Goal: Task Accomplishment & Management: Use online tool/utility

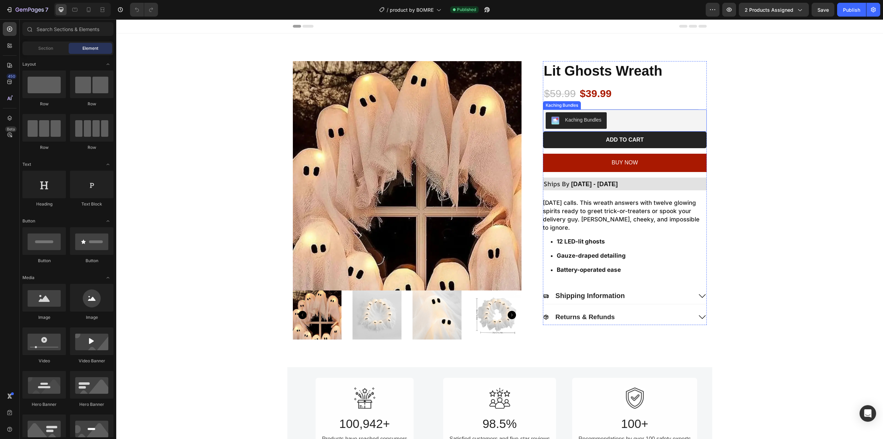
click at [583, 124] on div "Kaching Bundles" at bounding box center [576, 120] width 50 height 8
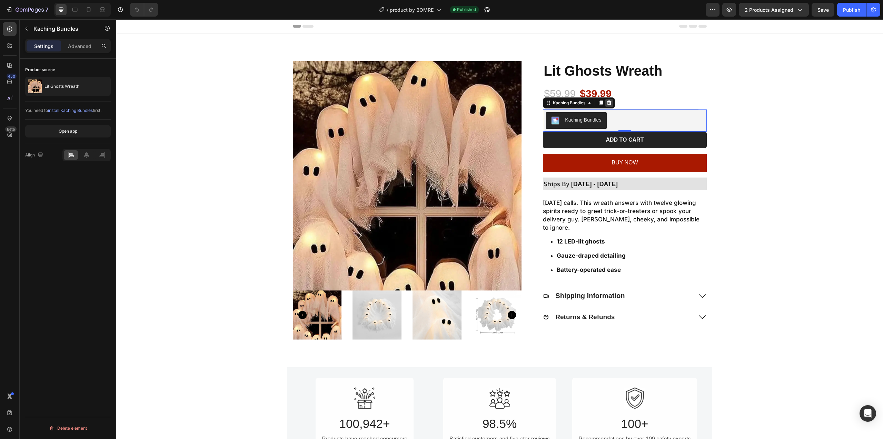
click at [611, 101] on div at bounding box center [609, 103] width 8 height 8
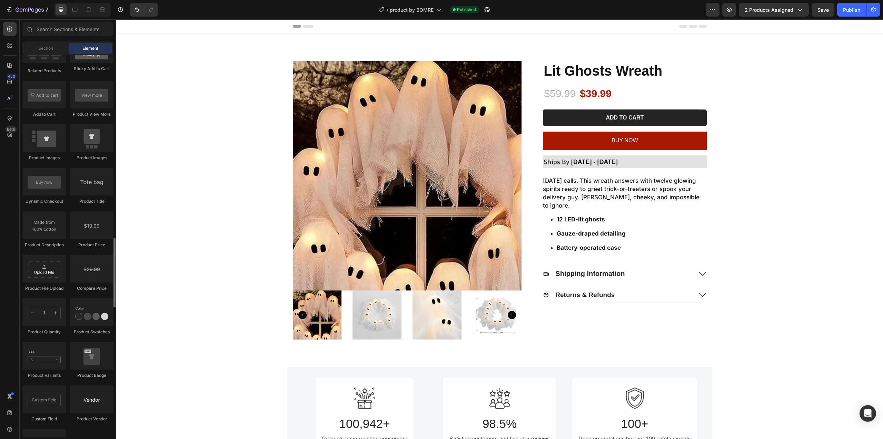
scroll to position [1070, 0]
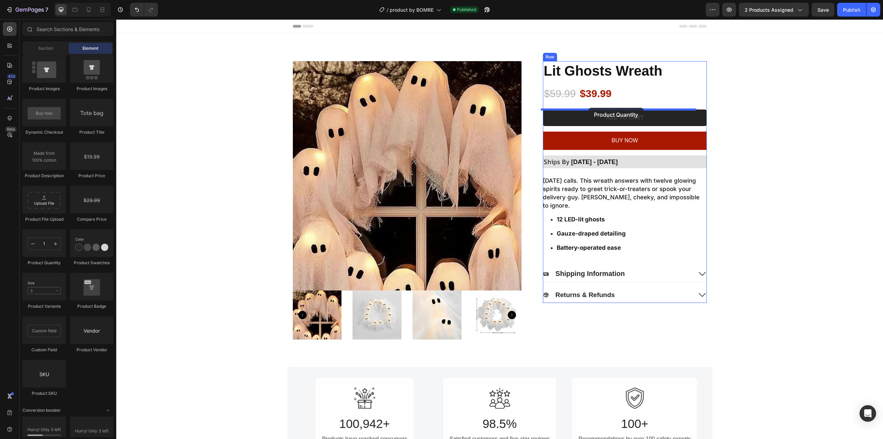
drag, startPoint x: 144, startPoint y: 239, endPoint x: 589, endPoint y: 108, distance: 463.5
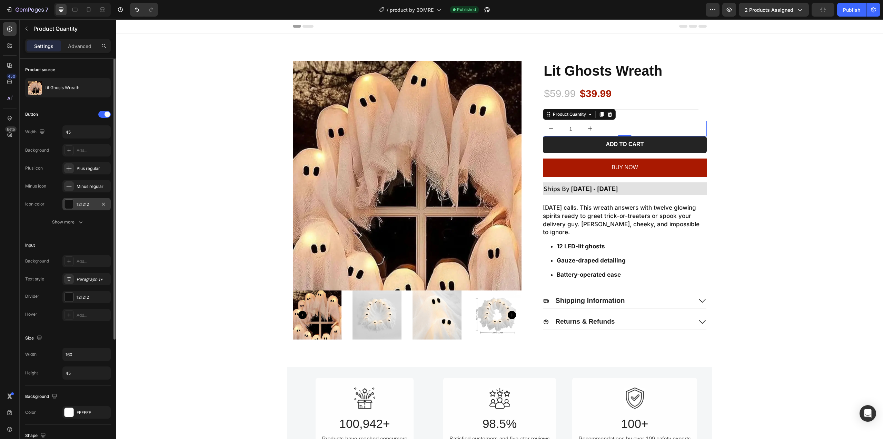
click at [86, 205] on div "121212" at bounding box center [87, 204] width 20 height 6
click at [77, 190] on div "Minus regular" at bounding box center [86, 186] width 48 height 12
click at [71, 224] on div "Show more" at bounding box center [68, 221] width 32 height 7
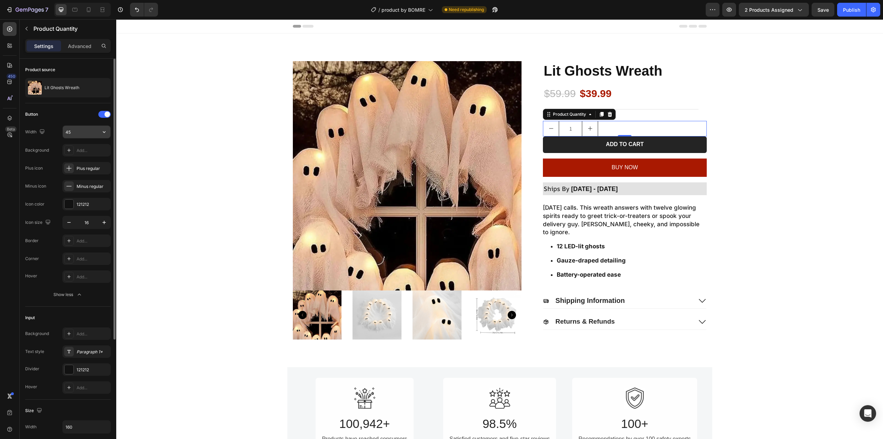
click at [83, 132] on input "45" at bounding box center [87, 132] width 48 height 12
type input "1"
type input "45"
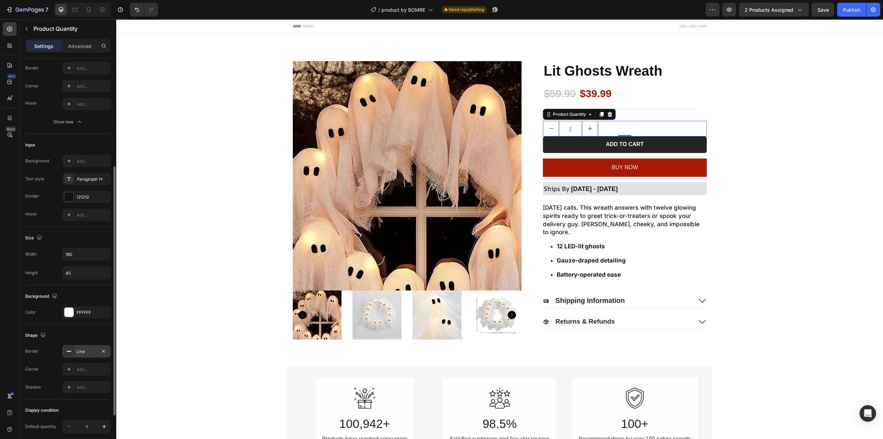
scroll to position [242, 0]
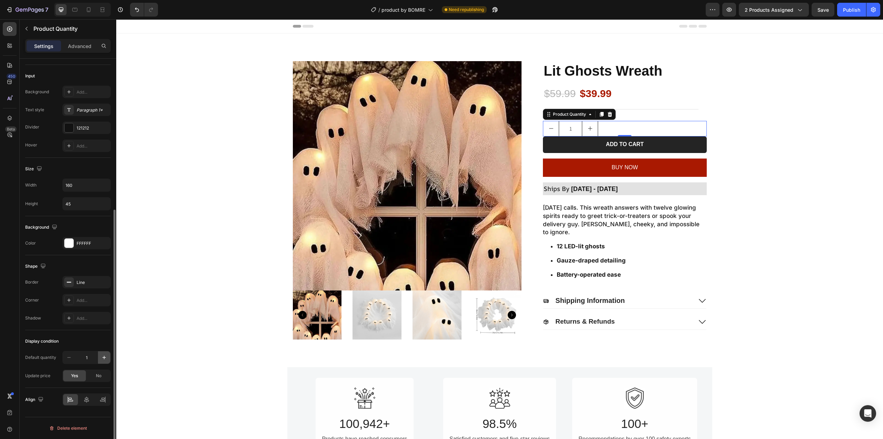
click at [102, 358] on icon "button" at bounding box center [104, 357] width 7 height 7
type input "2"
click at [72, 357] on icon "button" at bounding box center [69, 357] width 7 height 7
type input "1"
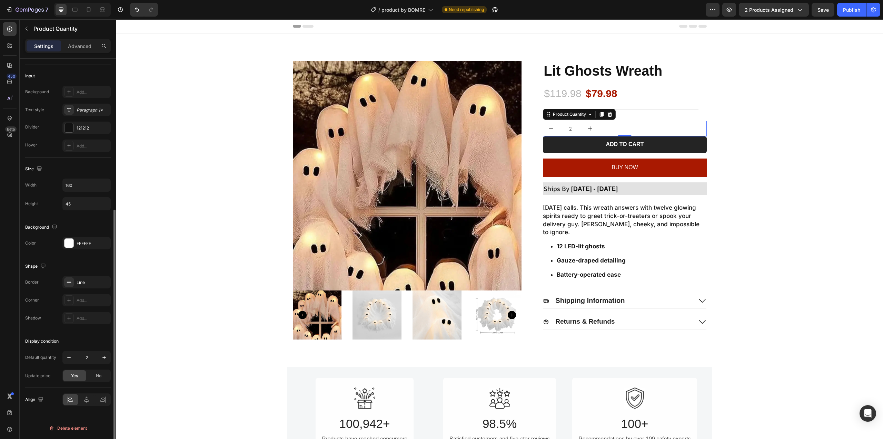
type input "1"
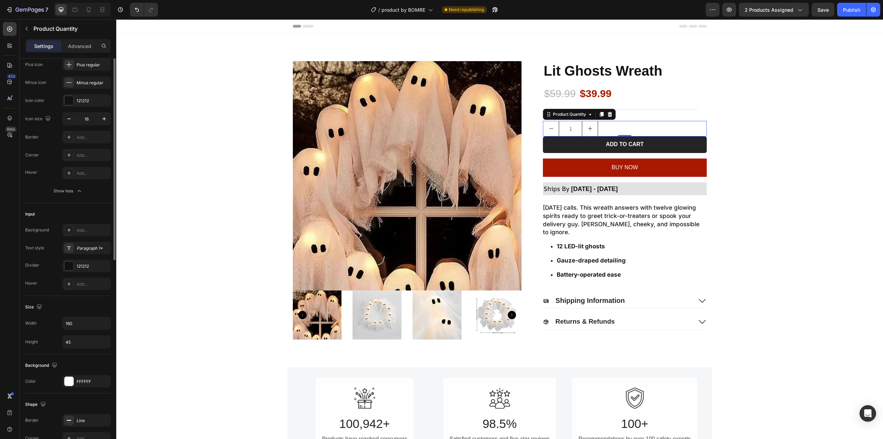
scroll to position [35, 0]
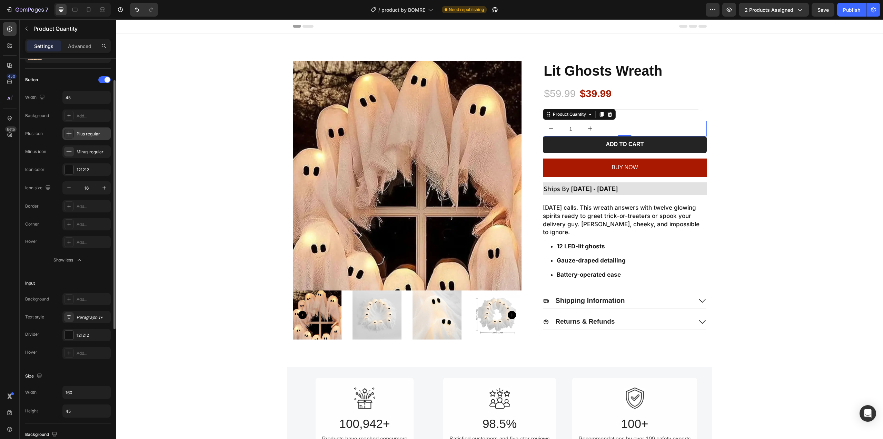
click at [90, 136] on div "Plus regular" at bounding box center [93, 134] width 32 height 6
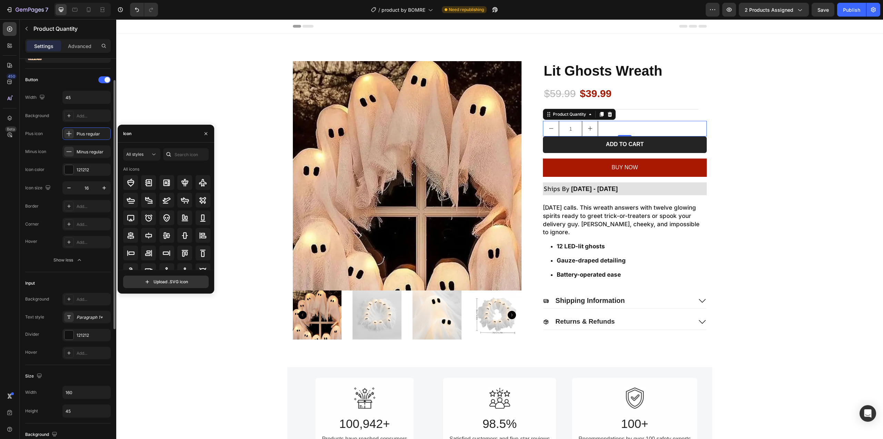
click at [79, 123] on div "Button Width 45 Background Add... Plus icon Plus regular Minus icon Minus regul…" at bounding box center [68, 124] width 86 height 101
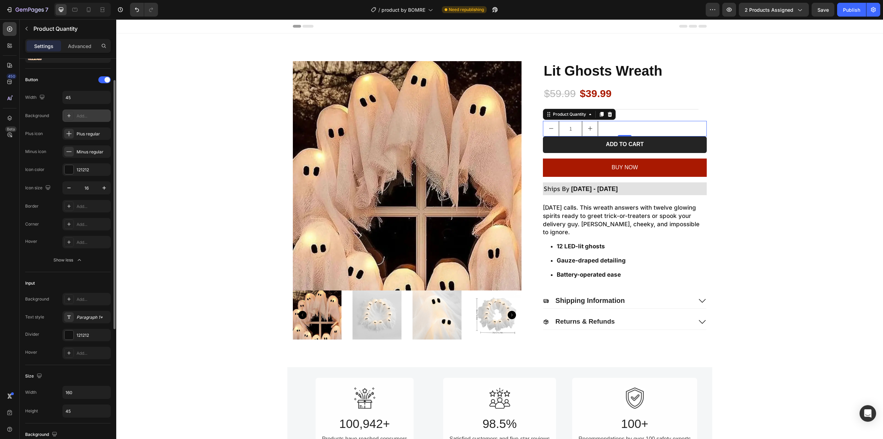
click at [80, 114] on div "Add..." at bounding box center [93, 116] width 32 height 6
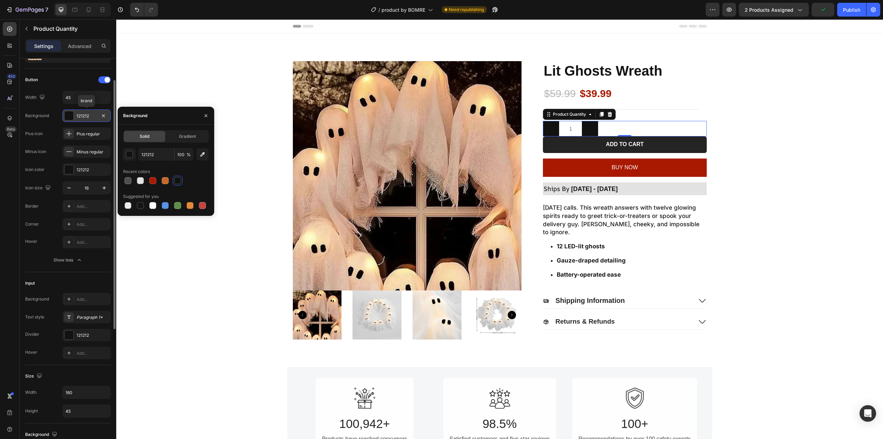
click at [80, 114] on div "121212" at bounding box center [87, 116] width 20 height 6
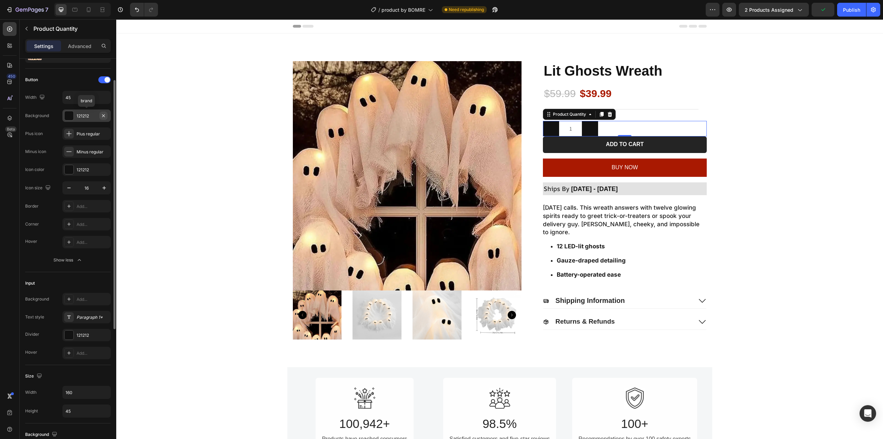
click at [105, 117] on icon "button" at bounding box center [104, 116] width 6 height 6
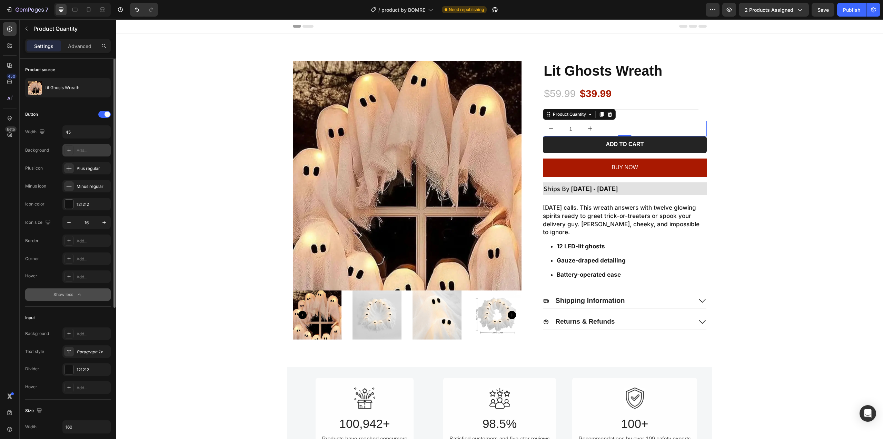
click at [73, 292] on div "Show less" at bounding box center [67, 294] width 29 height 7
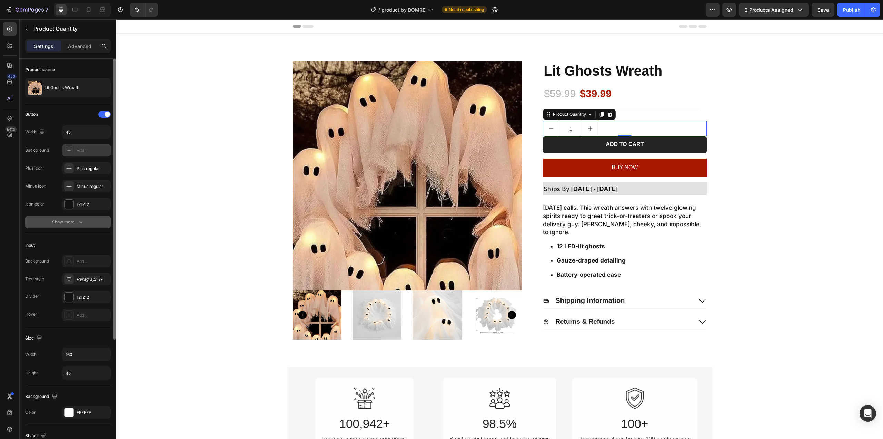
click at [76, 220] on div "Show more" at bounding box center [68, 221] width 32 height 7
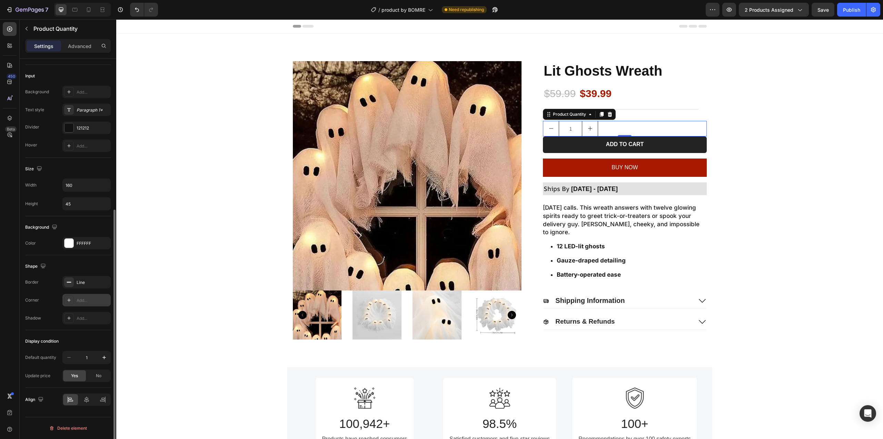
scroll to position [173, 0]
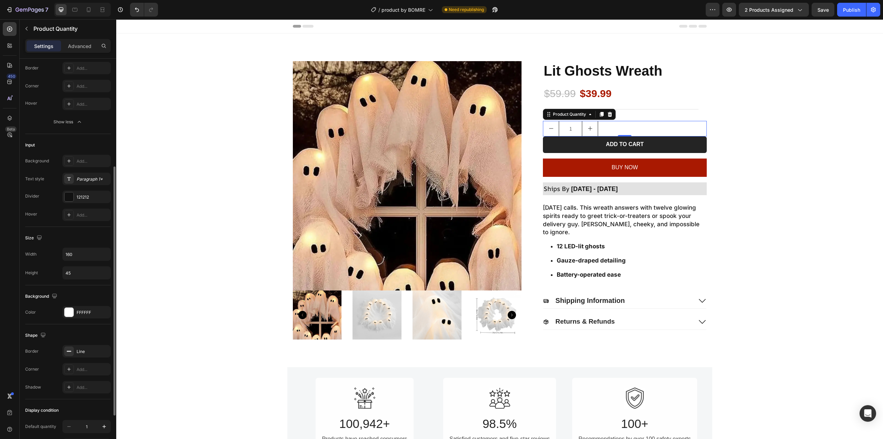
click at [75, 263] on div "Width 160 Height 45" at bounding box center [68, 263] width 86 height 32
click at [82, 256] on input "160" at bounding box center [87, 254] width 48 height 12
click at [101, 254] on icon "button" at bounding box center [104, 253] width 7 height 7
click at [81, 270] on p "Full 100%" at bounding box center [84, 271] width 39 height 6
type input "100%"
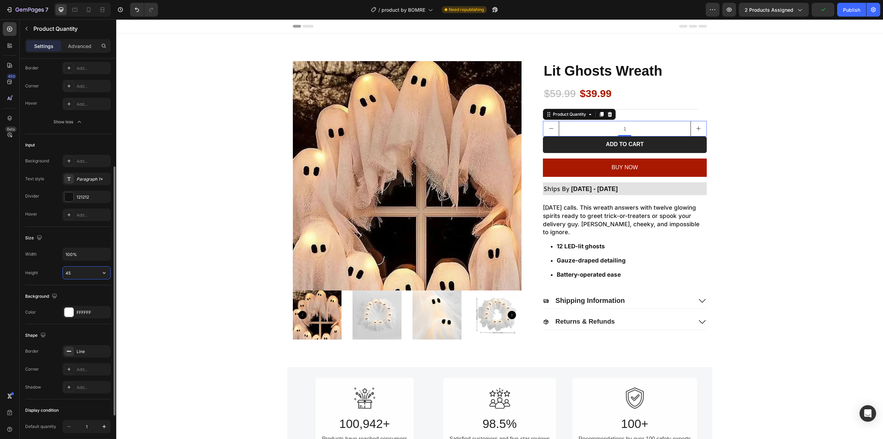
click at [91, 271] on input "45" at bounding box center [87, 272] width 48 height 12
click at [102, 273] on icon "button" at bounding box center [104, 272] width 7 height 7
click at [79, 289] on p "Full 100%" at bounding box center [84, 290] width 39 height 6
type input "100%"
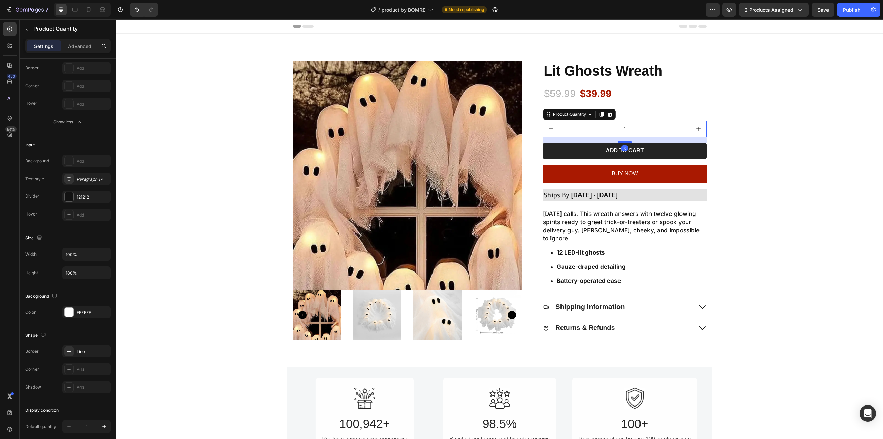
drag, startPoint x: 625, startPoint y: 135, endPoint x: 626, endPoint y: 141, distance: 5.7
click at [626, 141] on div at bounding box center [625, 141] width 14 height 2
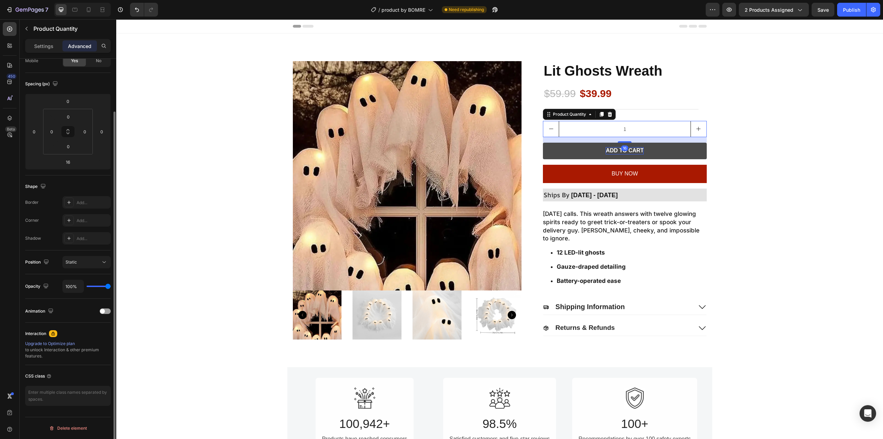
scroll to position [61, 0]
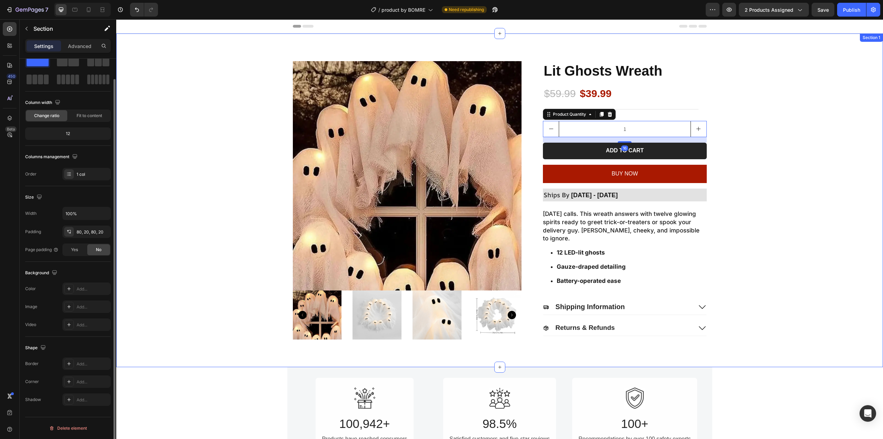
click at [745, 129] on div "Product Images Lit Ghosts Wreath Product Title $59.99 Product Price Product Pri…" at bounding box center [499, 200] width 753 height 278
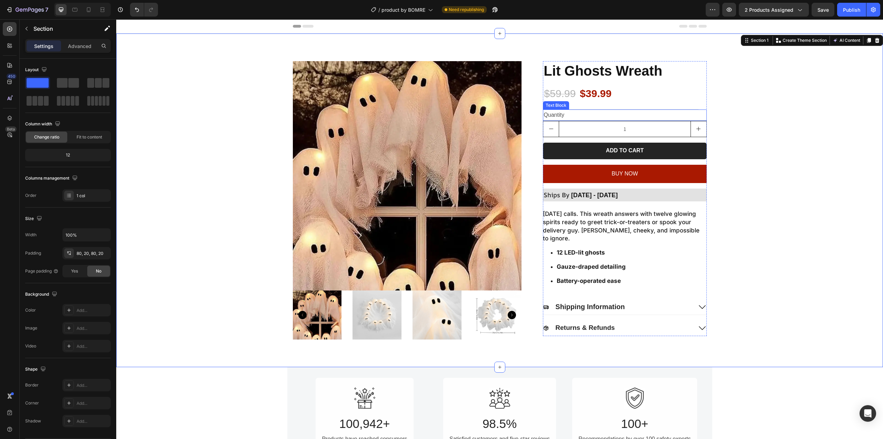
click at [555, 115] on div "Quantity" at bounding box center [625, 114] width 164 height 11
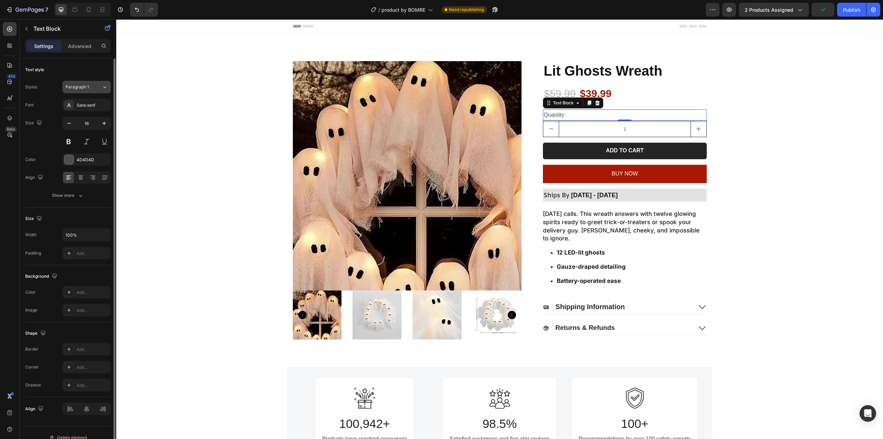
click at [89, 89] on div "Paragraph 1" at bounding box center [80, 87] width 28 height 6
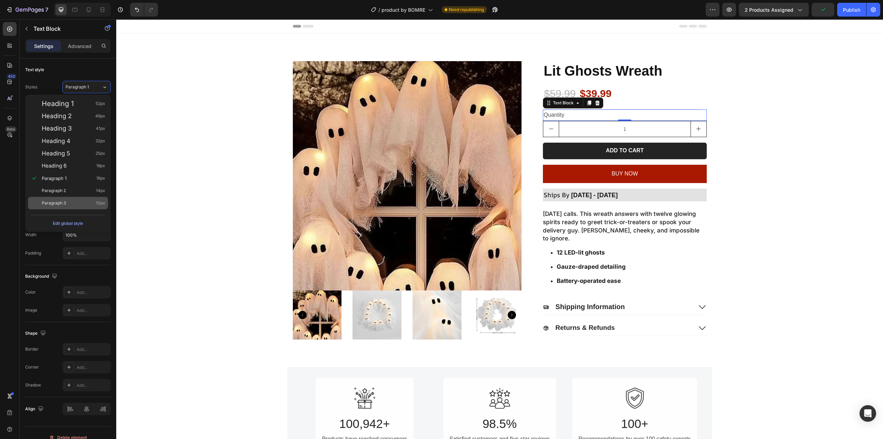
click at [62, 205] on span "Paragraph 3" at bounding box center [54, 202] width 24 height 7
type input "10"
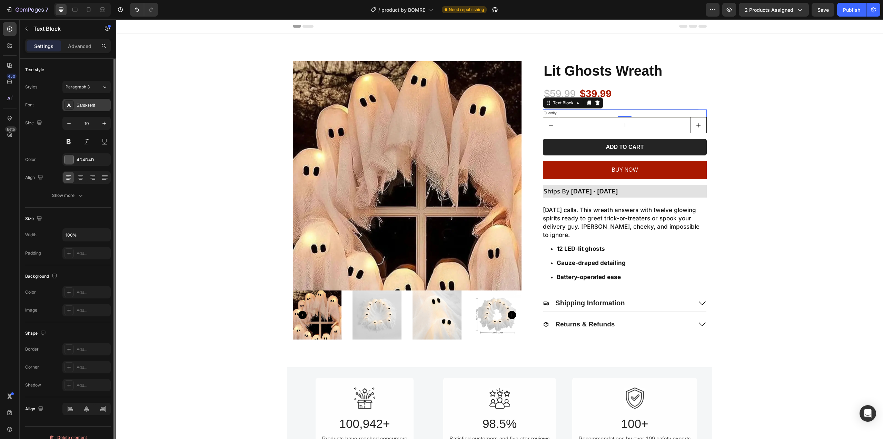
click at [93, 108] on div "Sans-serif" at bounding box center [86, 105] width 48 height 12
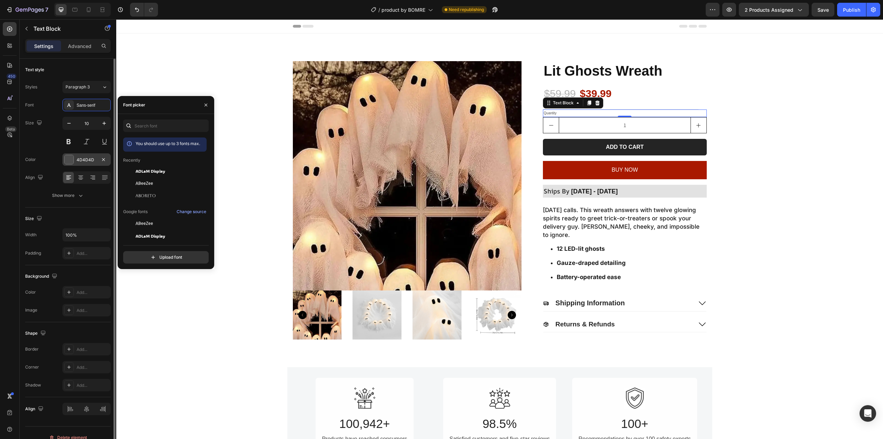
click at [71, 158] on div at bounding box center [69, 159] width 9 height 9
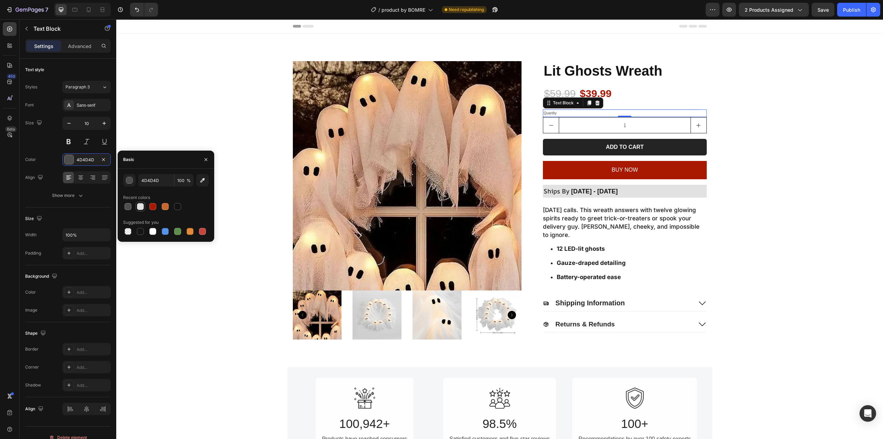
click at [141, 207] on div at bounding box center [140, 206] width 7 height 7
click at [155, 232] on div at bounding box center [152, 231] width 7 height 7
type input "FFFFFF"
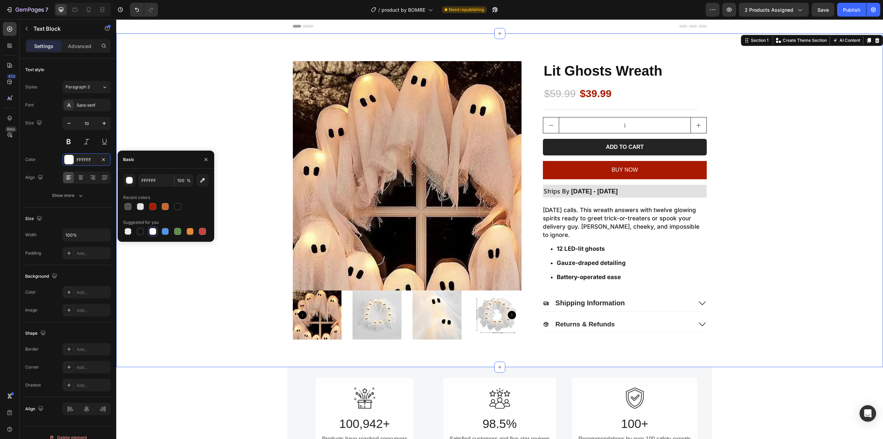
click at [754, 125] on div "Product Images Lit Ghosts Wreath Product Title $59.99 Product Price Product Pri…" at bounding box center [499, 200] width 753 height 278
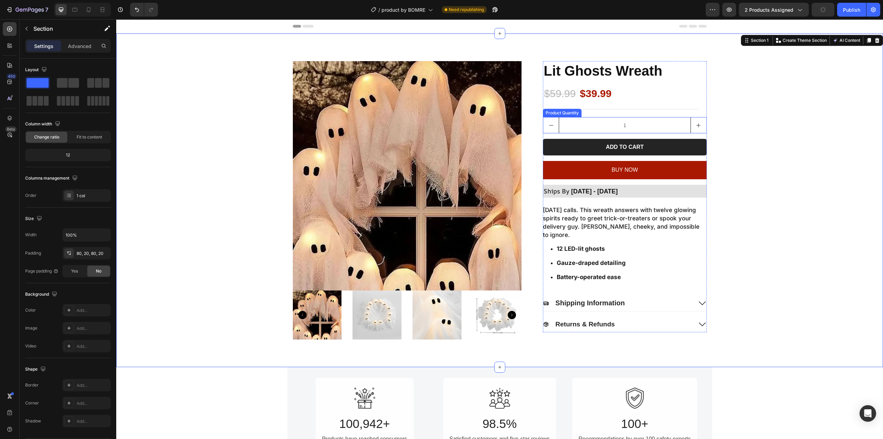
click at [607, 127] on input "1" at bounding box center [625, 125] width 132 height 16
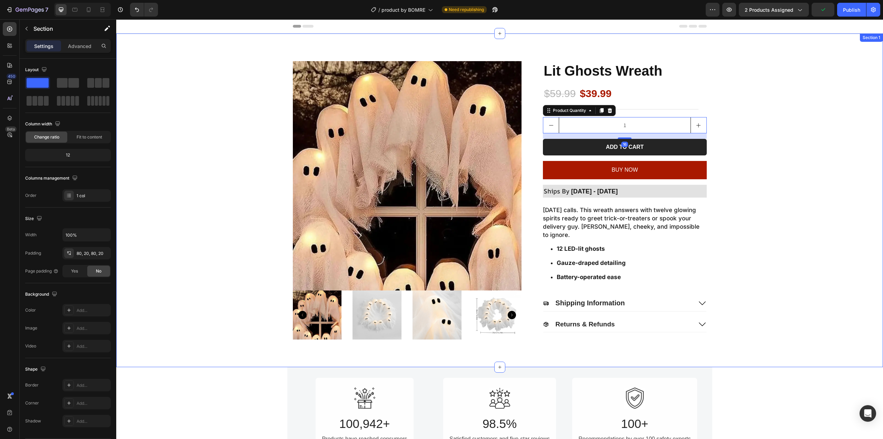
click at [742, 131] on div "Product Images Lit Ghosts Wreath Product Title $59.99 Product Price Product Pri…" at bounding box center [499, 200] width 753 height 278
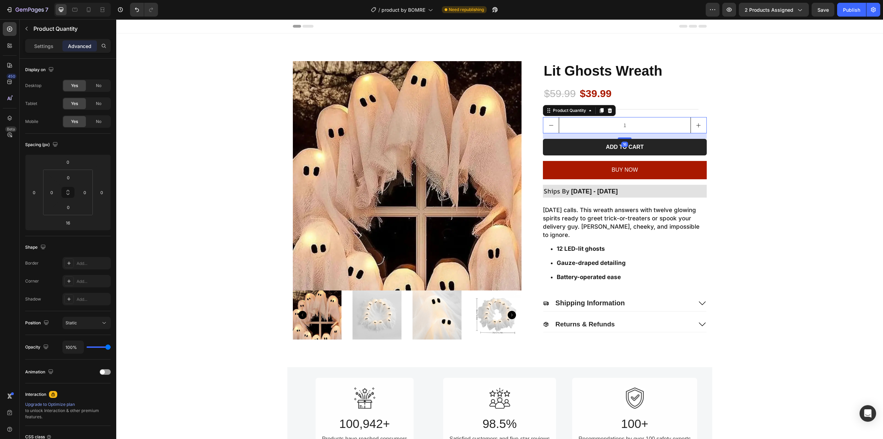
click at [621, 132] on input "1" at bounding box center [625, 125] width 132 height 16
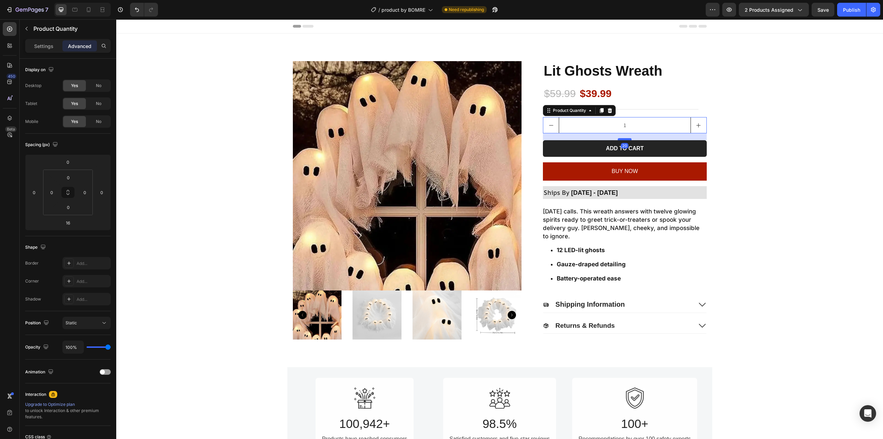
click at [621, 139] on div at bounding box center [625, 139] width 14 height 2
type input "20"
click at [770, 148] on div "Product Images Lit Ghosts Wreath Product Title $59.99 Product Price Product Pri…" at bounding box center [499, 200] width 753 height 278
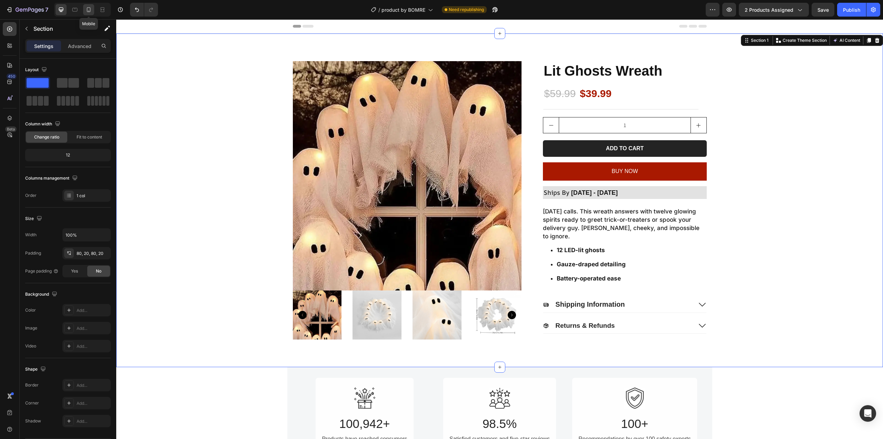
click at [84, 10] on div at bounding box center [88, 9] width 11 height 11
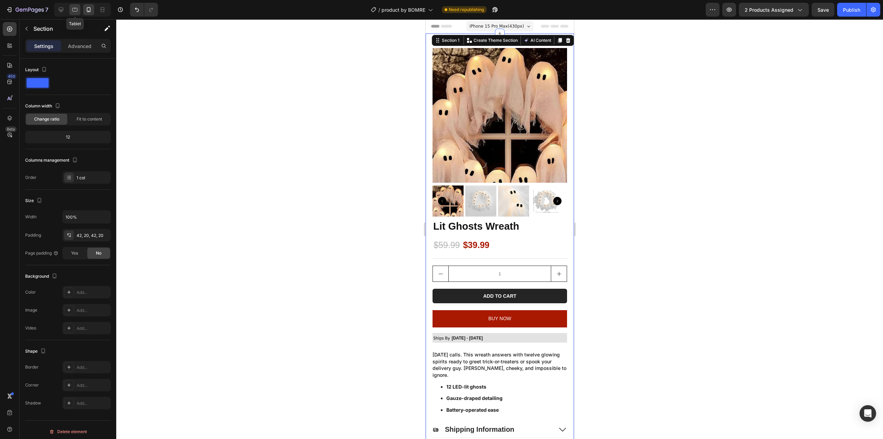
click at [74, 9] on icon at bounding box center [74, 9] width 7 height 7
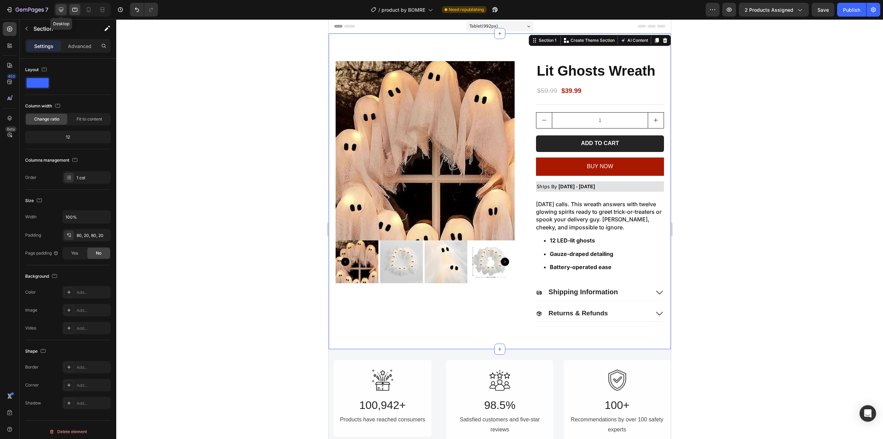
drag, startPoint x: 64, startPoint y: 12, endPoint x: 19, endPoint y: 38, distance: 52.1
click at [64, 12] on icon at bounding box center [61, 9] width 7 height 7
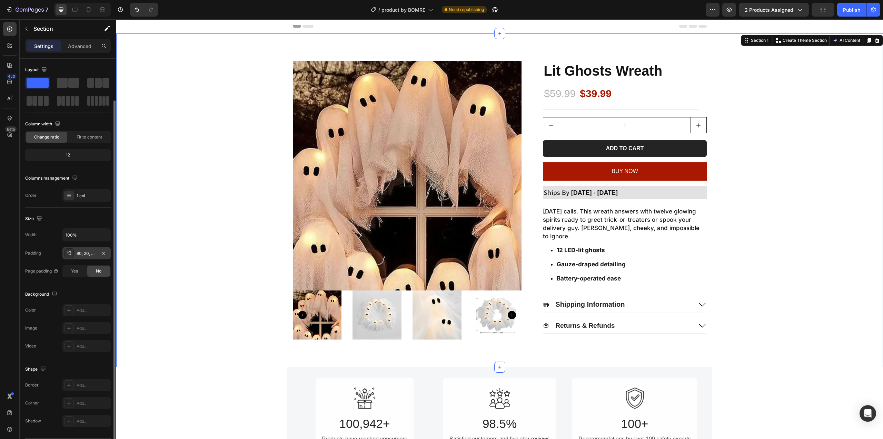
scroll to position [21, 0]
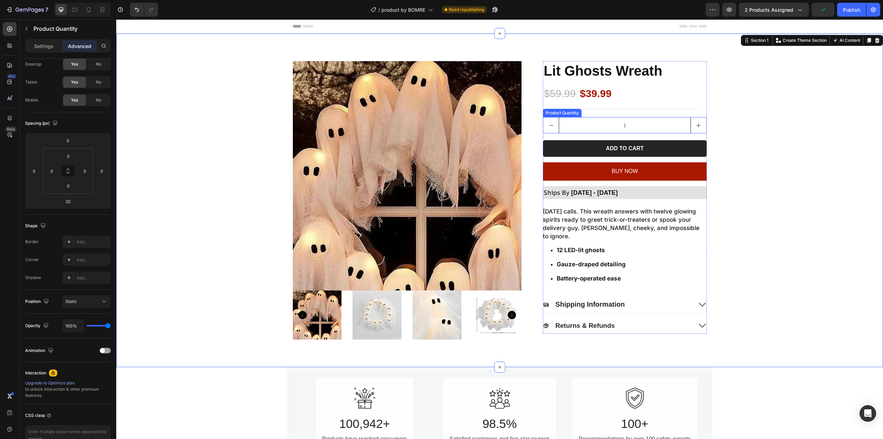
click at [594, 125] on input "1" at bounding box center [625, 125] width 132 height 16
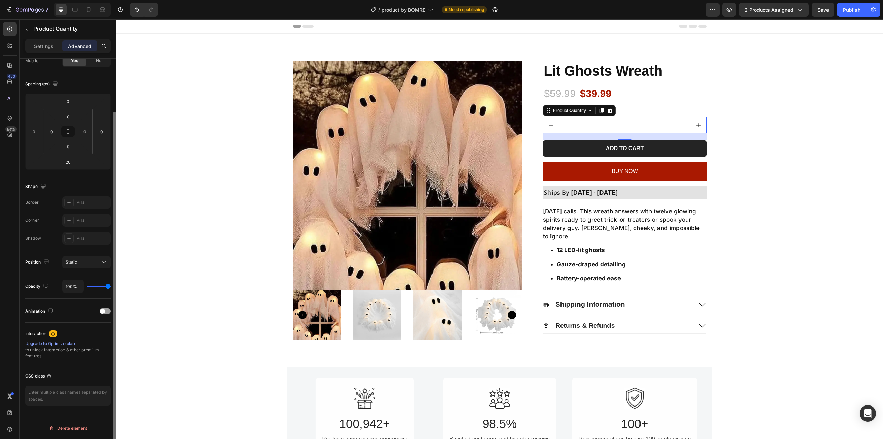
scroll to position [0, 0]
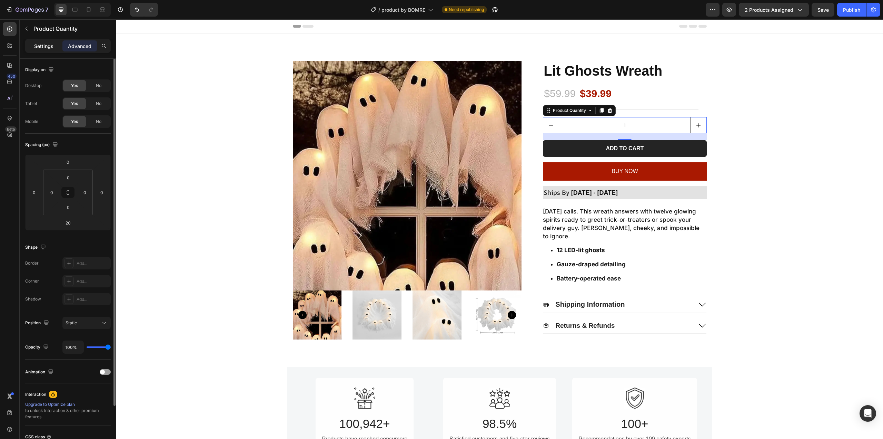
click at [45, 47] on p "Settings" at bounding box center [43, 45] width 19 height 7
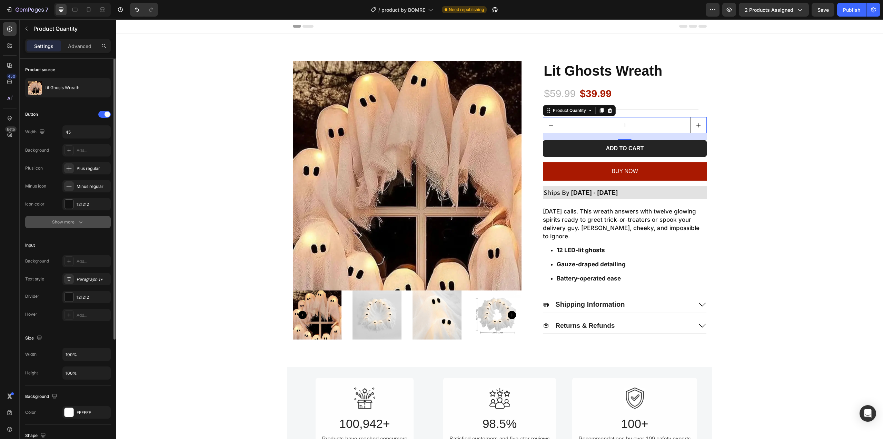
click at [72, 216] on button "Show more" at bounding box center [68, 222] width 86 height 12
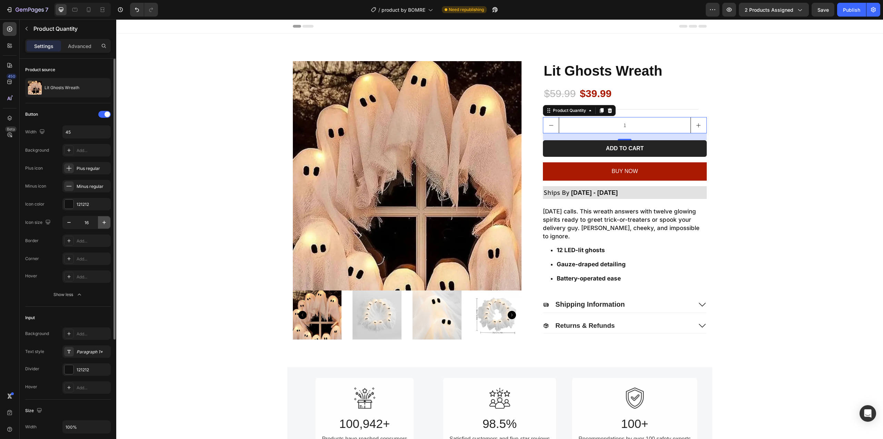
click at [104, 222] on icon "button" at bounding box center [104, 222] width 7 height 7
click at [104, 221] on icon "button" at bounding box center [104, 222] width 7 height 7
type input "20"
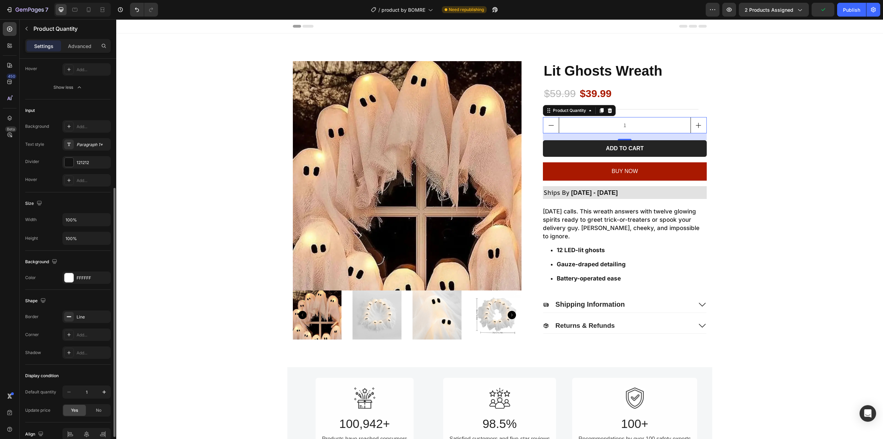
scroll to position [242, 0]
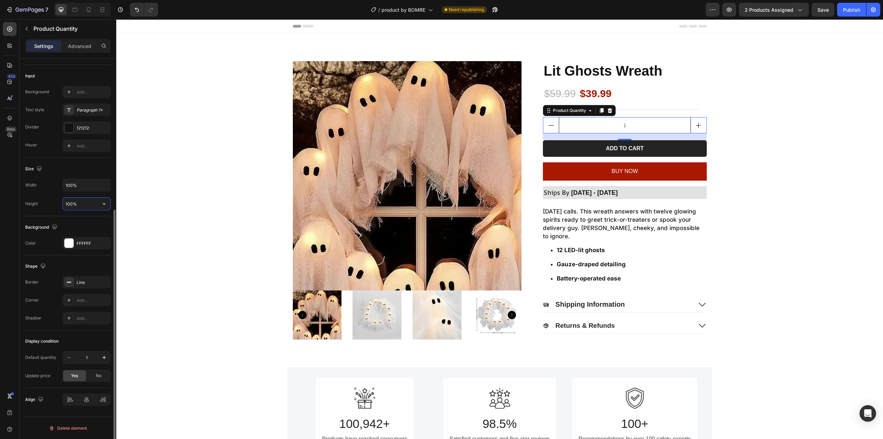
click at [71, 206] on input "100%" at bounding box center [87, 203] width 48 height 12
click at [97, 206] on input "50%" at bounding box center [87, 203] width 48 height 12
click at [103, 205] on icon "button" at bounding box center [104, 203] width 7 height 7
click at [82, 221] on p "Full 100%" at bounding box center [84, 221] width 39 height 6
type input "100%"
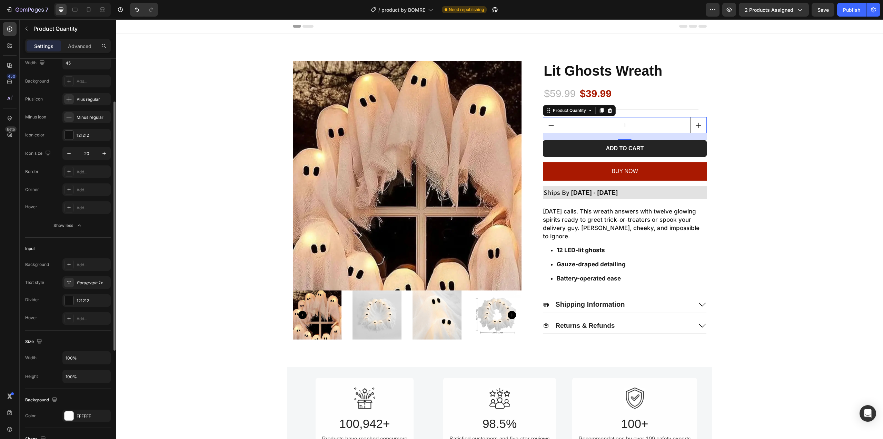
scroll to position [35, 0]
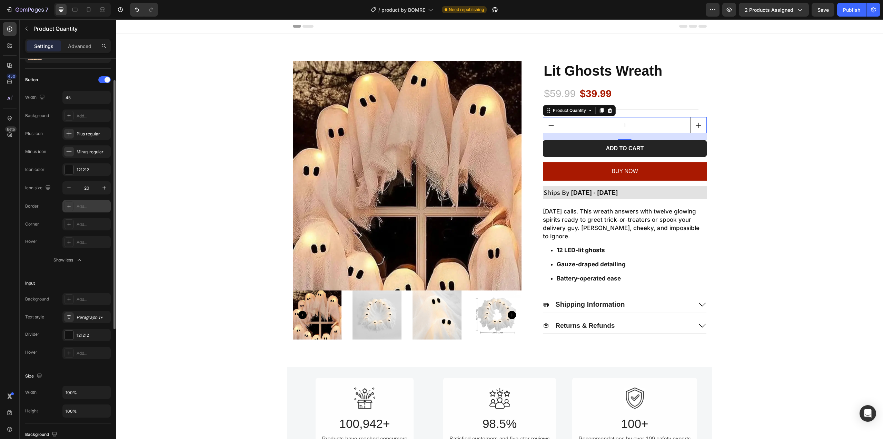
click at [75, 206] on div "Add..." at bounding box center [86, 206] width 48 height 12
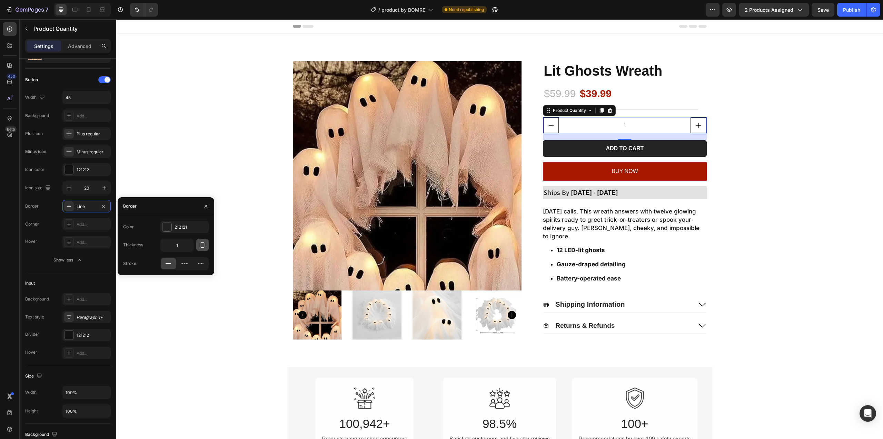
click at [199, 244] on icon "button" at bounding box center [202, 244] width 7 height 7
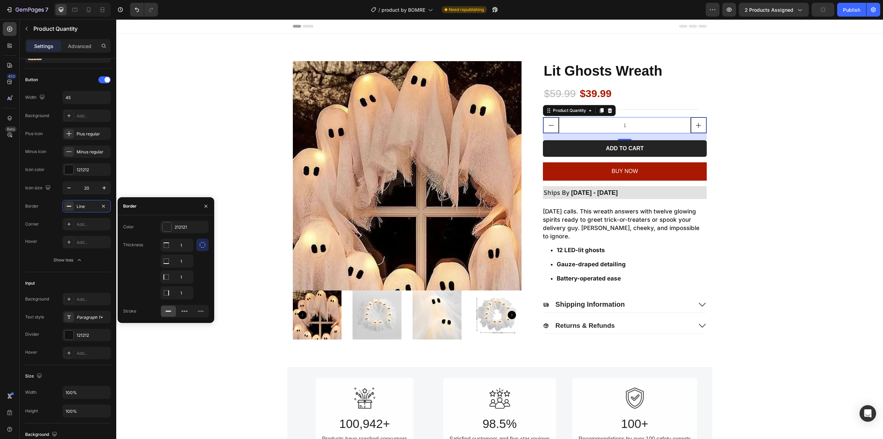
click at [202, 241] on button "button" at bounding box center [202, 244] width 12 height 12
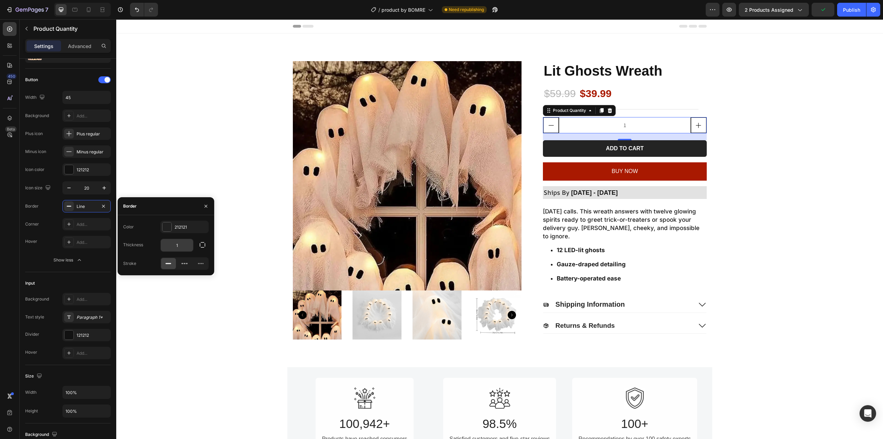
click at [182, 243] on input "1" at bounding box center [177, 245] width 32 height 12
drag, startPoint x: 188, startPoint y: 246, endPoint x: 170, endPoint y: 246, distance: 17.9
click at [170, 246] on input "2" at bounding box center [177, 245] width 32 height 12
type input "1"
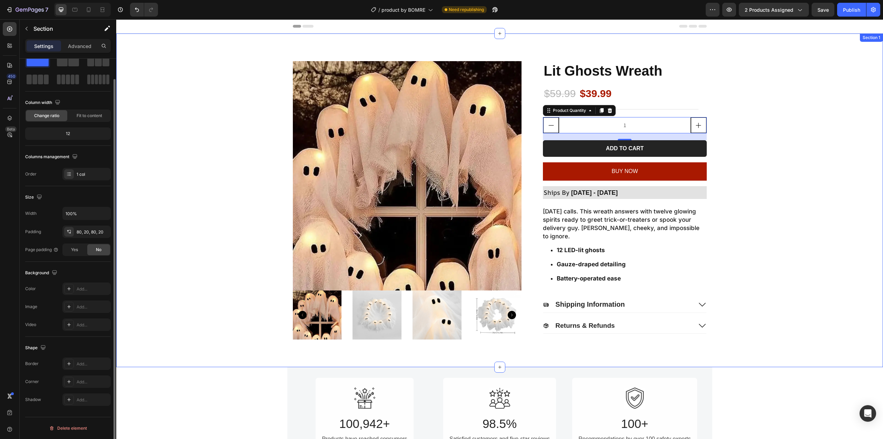
scroll to position [0, 0]
click at [210, 182] on div "Product Images Lit Ghosts Wreath Product Title $59.99 Product Price Product Pri…" at bounding box center [499, 200] width 753 height 278
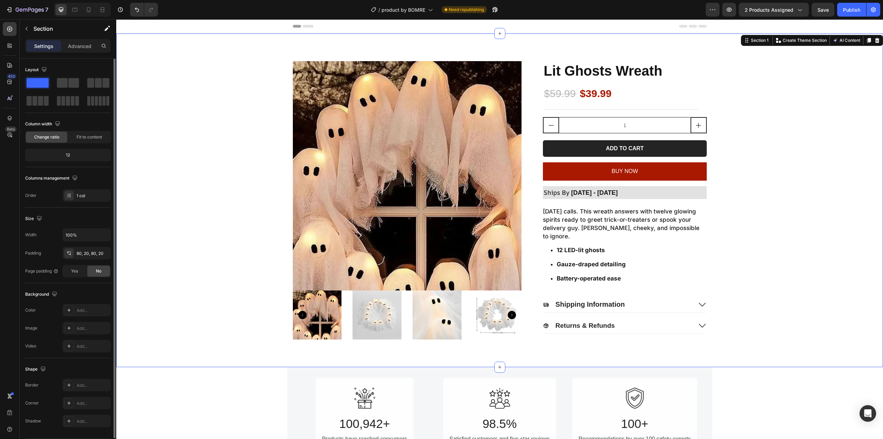
click at [779, 119] on div "Product Images Lit Ghosts Wreath Product Title $59.99 Product Price Product Pri…" at bounding box center [499, 200] width 753 height 278
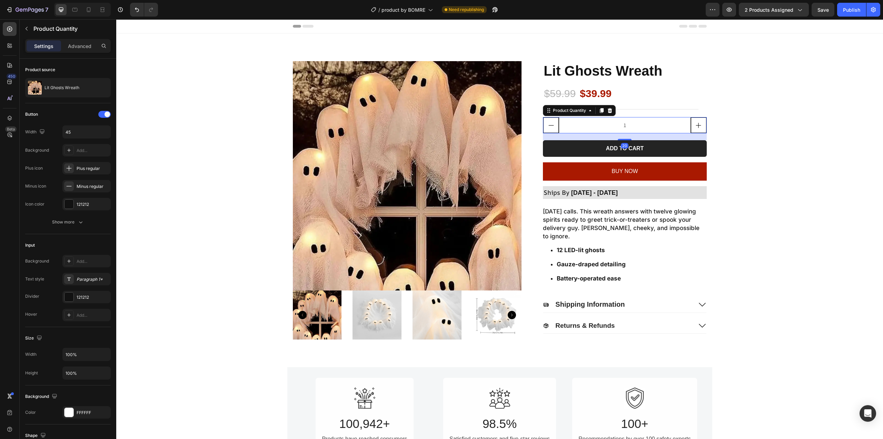
click at [667, 119] on input "1" at bounding box center [625, 125] width 132 height 16
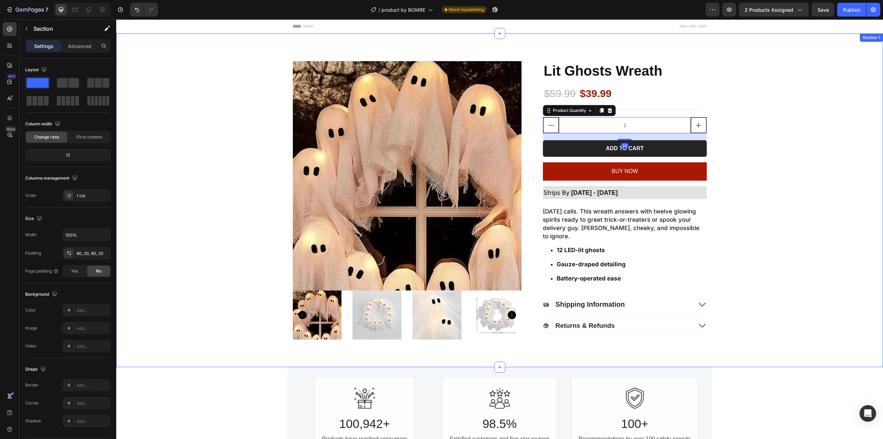
click at [777, 124] on div "Product Images Lit Ghosts Wreath Product Title $59.99 Product Price Product Pri…" at bounding box center [499, 200] width 753 height 278
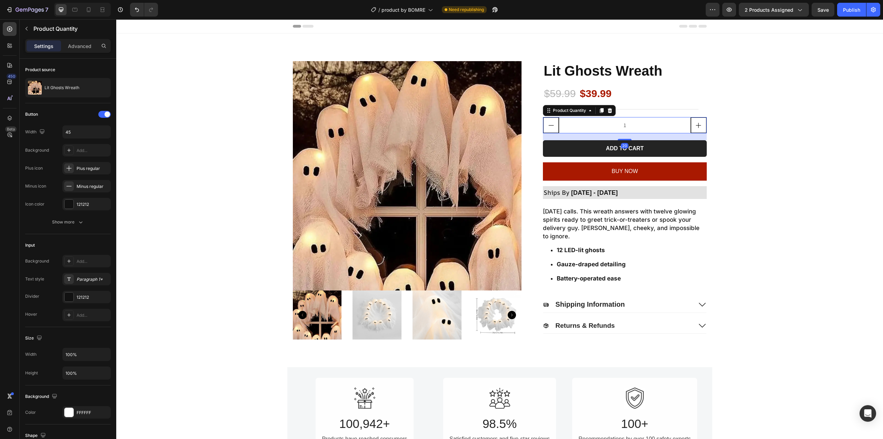
click at [667, 128] on input "1" at bounding box center [625, 125] width 132 height 16
click at [80, 219] on icon "button" at bounding box center [80, 221] width 7 height 7
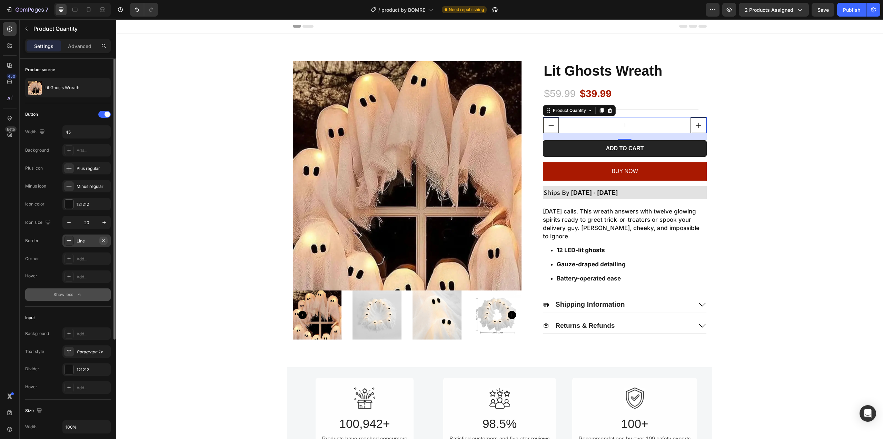
click at [103, 241] on icon "button" at bounding box center [103, 240] width 3 height 3
click at [71, 258] on icon at bounding box center [69, 259] width 6 height 6
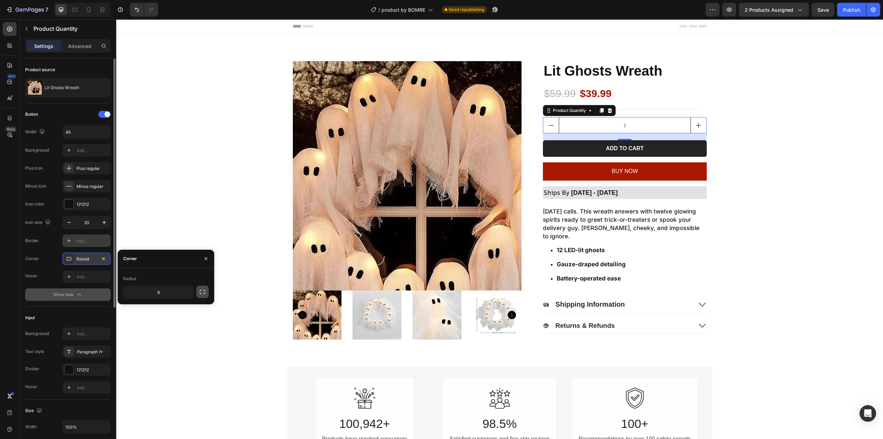
click at [199, 292] on icon "button" at bounding box center [202, 291] width 7 height 7
click at [170, 296] on input "8" at bounding box center [176, 292] width 33 height 12
click at [149, 294] on input "8" at bounding box center [140, 292] width 33 height 12
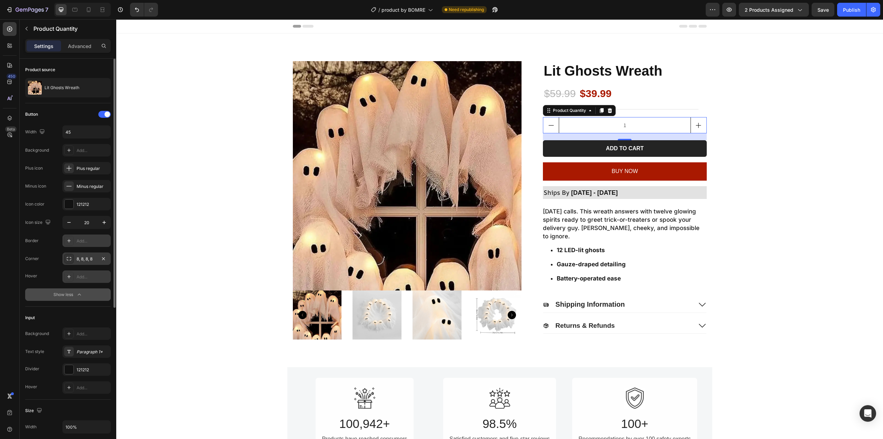
click at [86, 277] on div "Add..." at bounding box center [93, 277] width 32 height 6
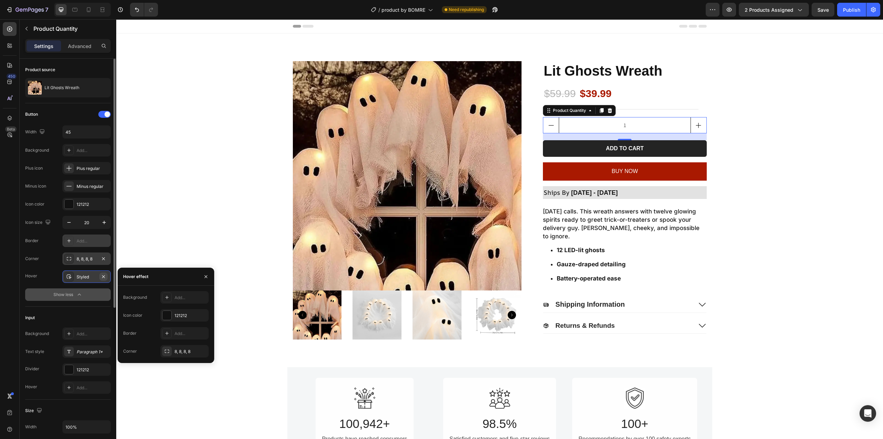
click at [100, 277] on button "button" at bounding box center [103, 276] width 8 height 8
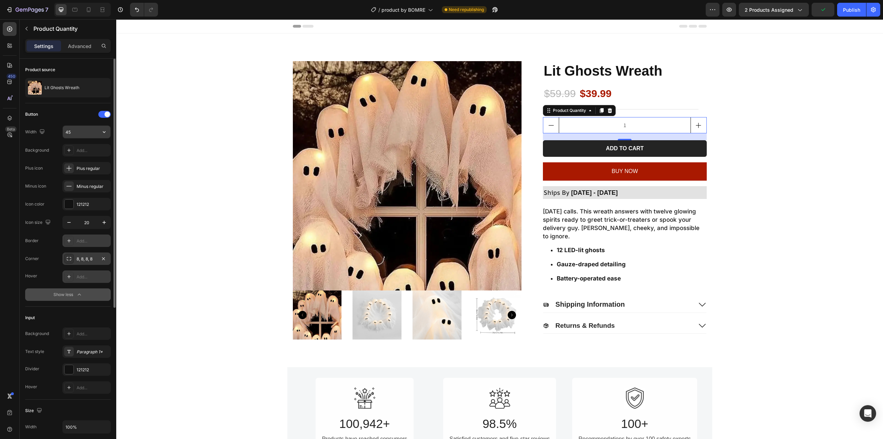
click at [89, 132] on input "45" at bounding box center [87, 132] width 48 height 12
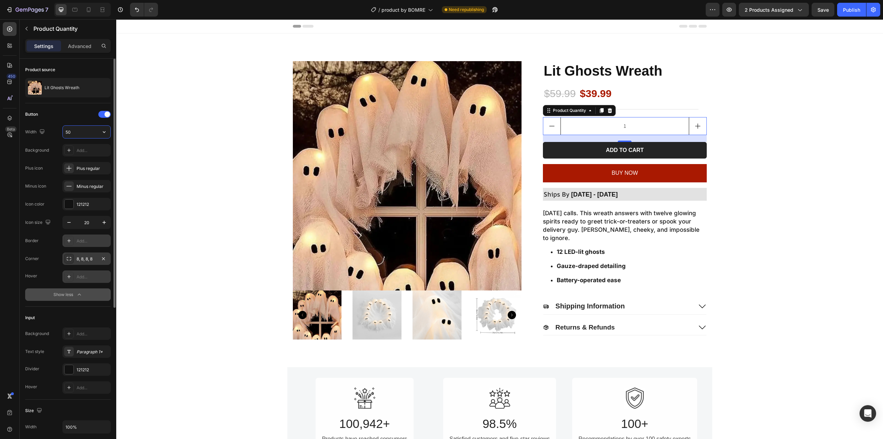
type input "5"
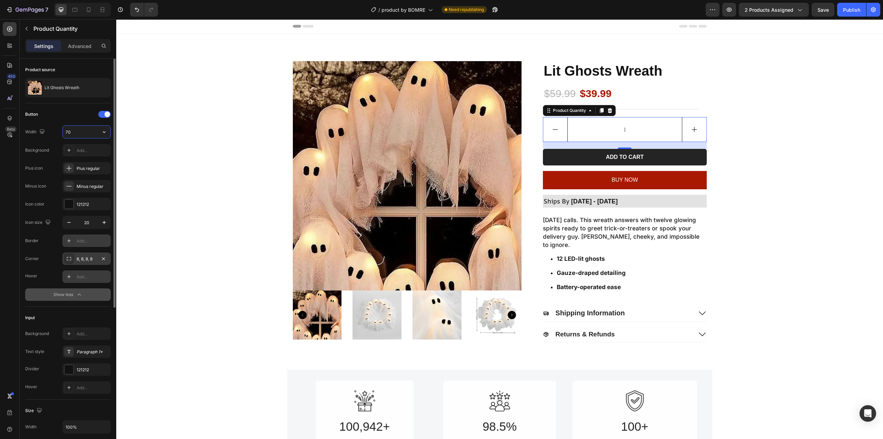
type input "7"
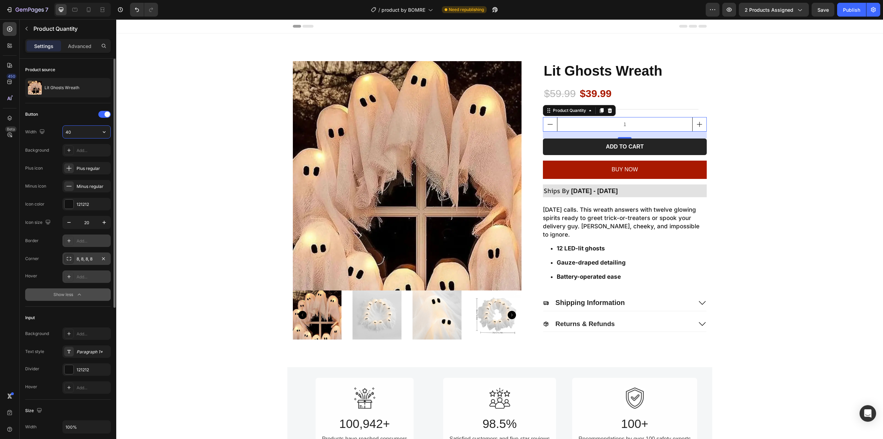
type input "4"
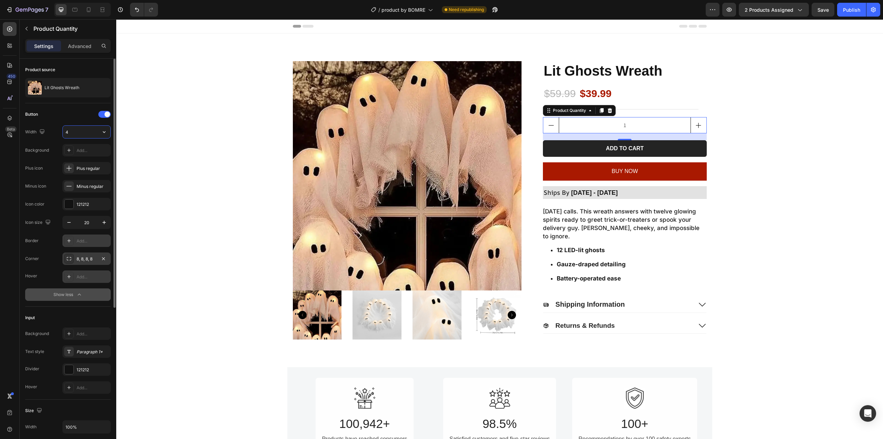
type input "45"
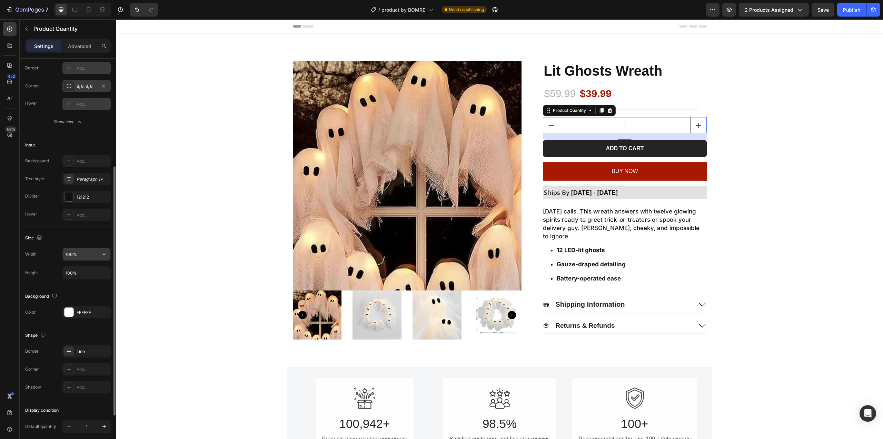
click at [72, 252] on input "100%" at bounding box center [87, 254] width 48 height 12
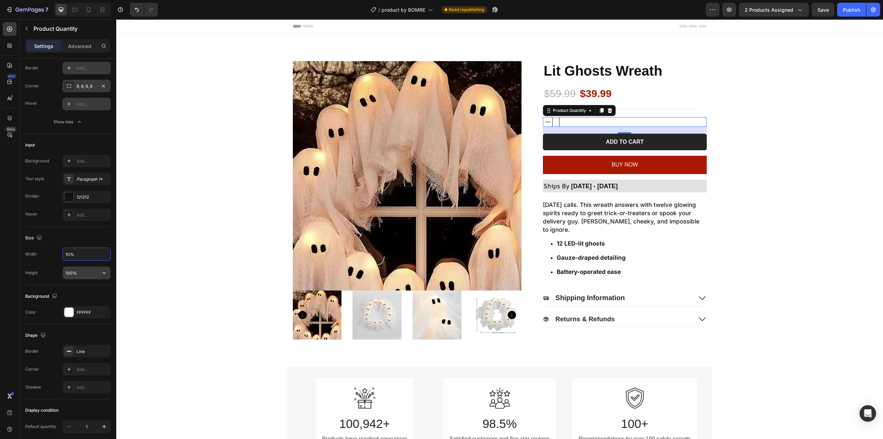
type input "100%"
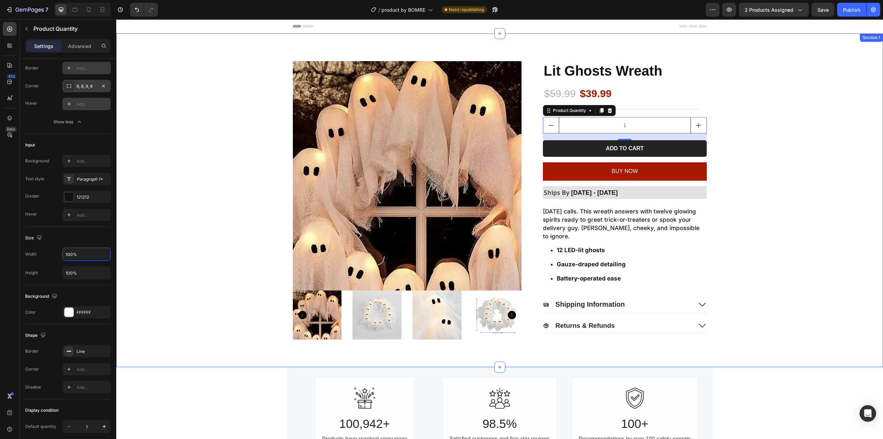
click at [794, 150] on div "Product Images Lit Ghosts Wreath Product Title $59.99 Product Price Product Pri…" at bounding box center [499, 200] width 753 height 278
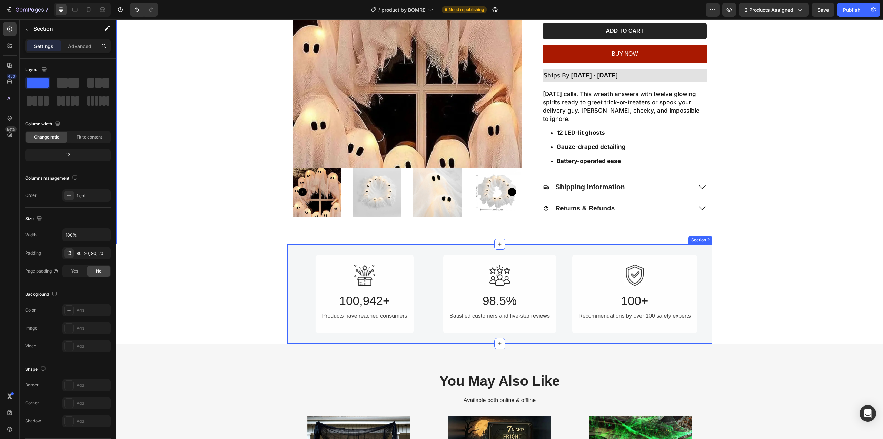
scroll to position [104, 0]
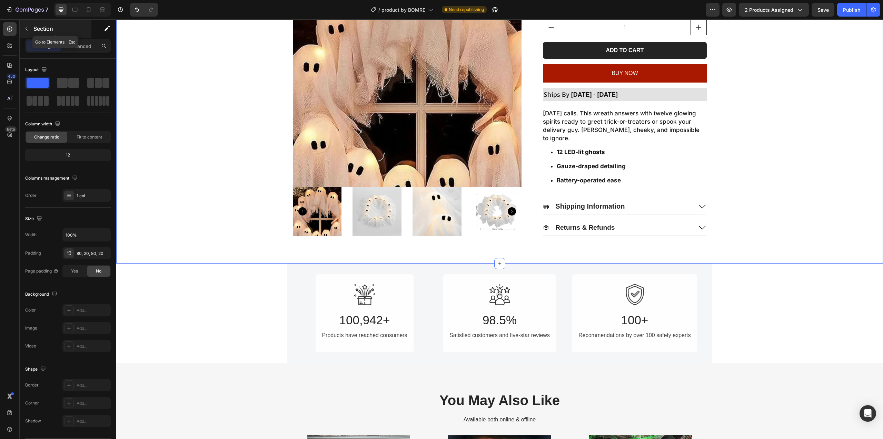
click at [26, 31] on icon "button" at bounding box center [27, 29] width 6 height 6
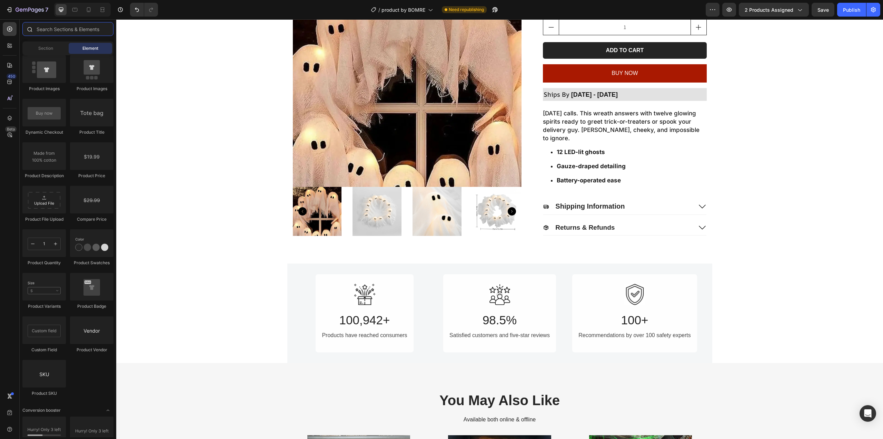
click at [61, 28] on input "text" at bounding box center [67, 29] width 91 height 14
click at [9, 40] on div at bounding box center [10, 46] width 14 height 14
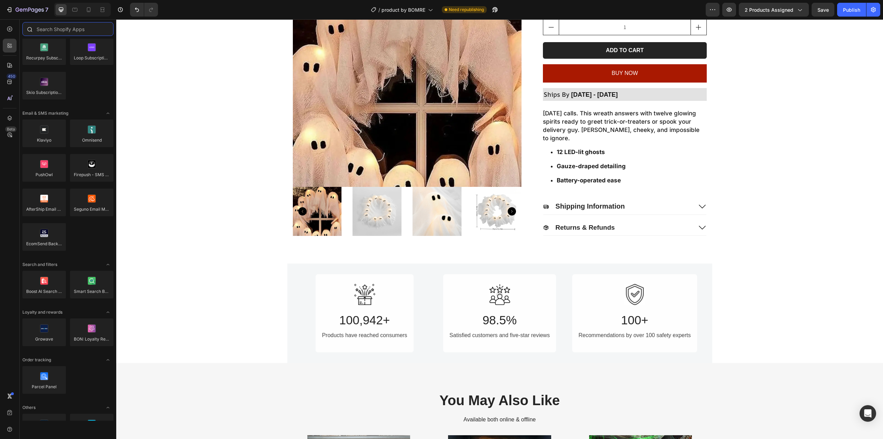
click at [75, 28] on input "text" at bounding box center [67, 29] width 91 height 14
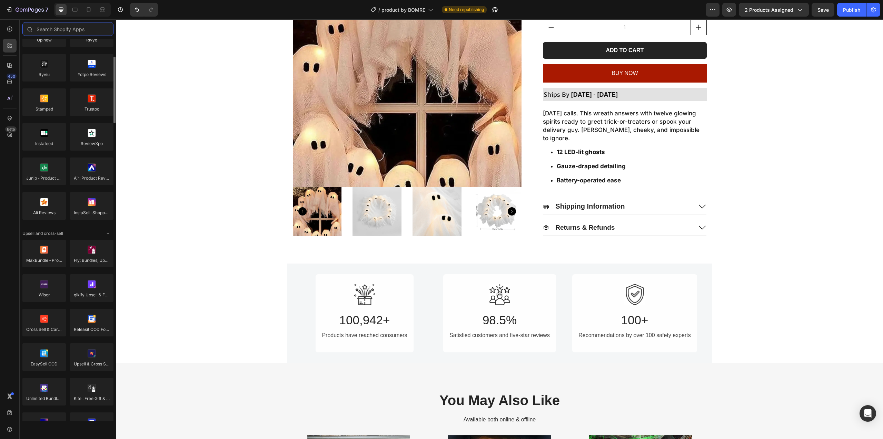
scroll to position [0, 0]
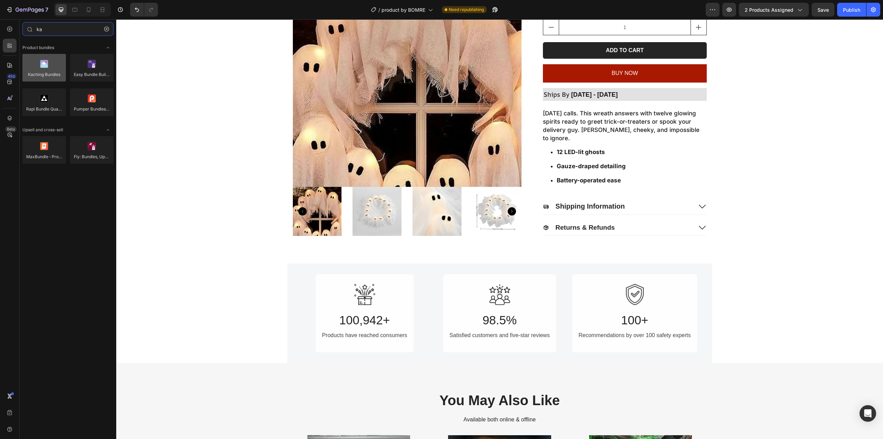
type input "ka"
drag, startPoint x: 163, startPoint y: 87, endPoint x: 630, endPoint y: 234, distance: 489.3
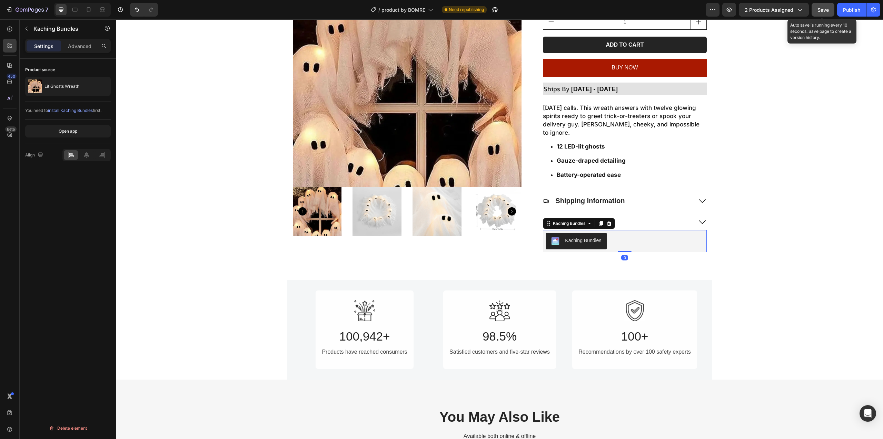
click at [823, 5] on button "Save" at bounding box center [823, 10] width 23 height 14
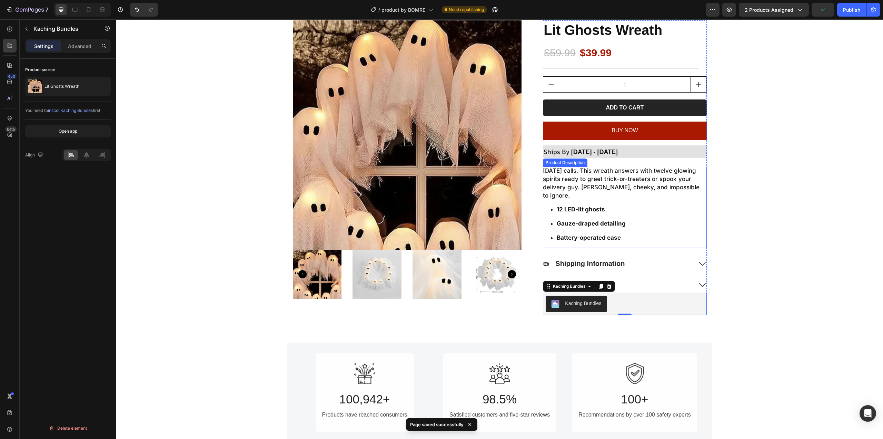
scroll to position [35, 0]
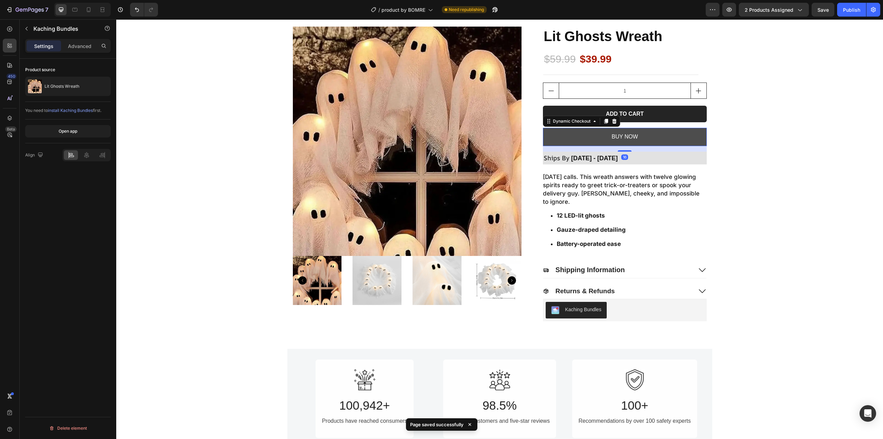
click at [667, 137] on button "BUY NOW" at bounding box center [625, 137] width 164 height 18
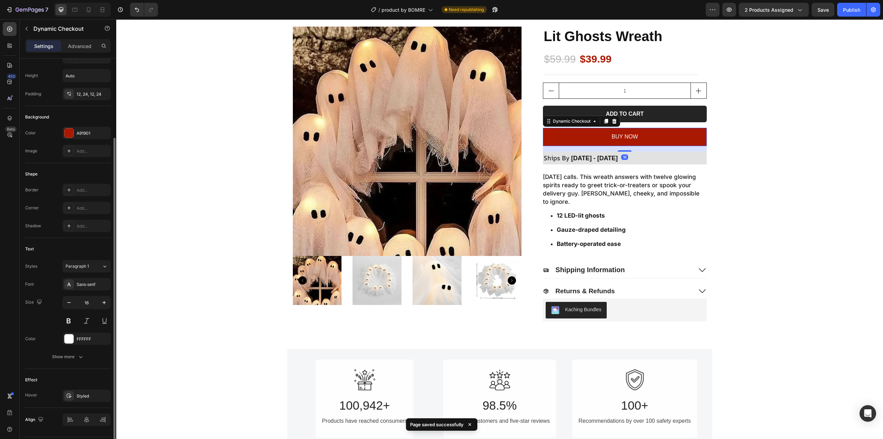
scroll to position [124, 0]
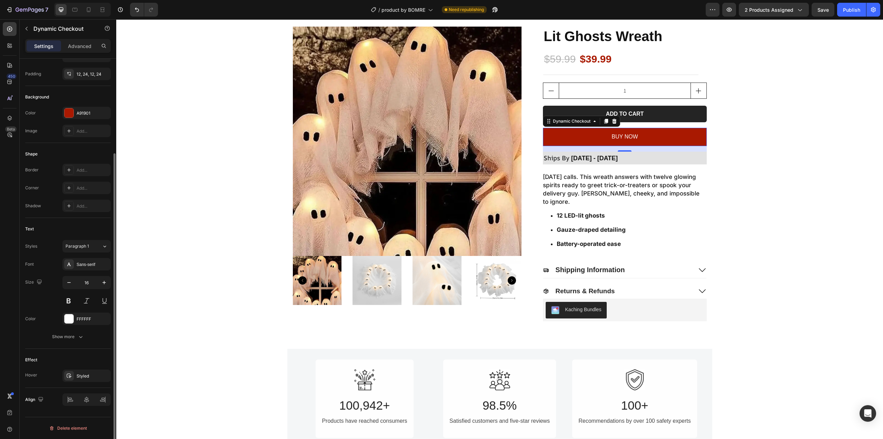
click at [68, 329] on div "Font Sans-serif Size 16 Color FFFFFF Show more" at bounding box center [68, 300] width 86 height 85
click at [68, 337] on div "Show more" at bounding box center [68, 336] width 32 height 7
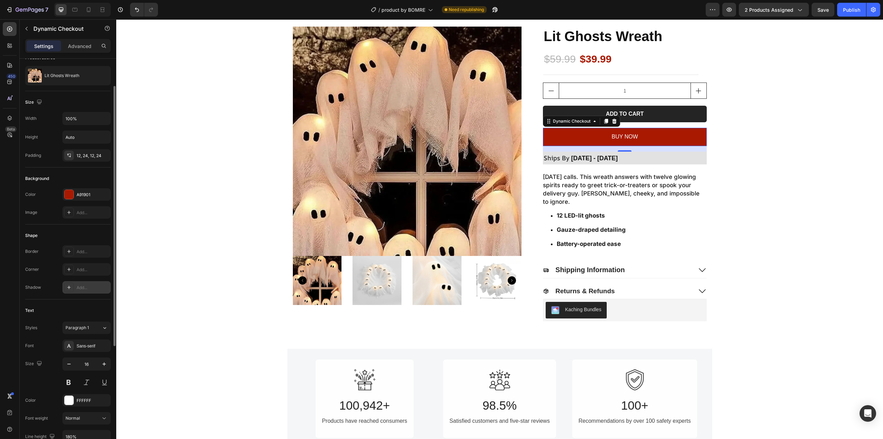
scroll to position [0, 0]
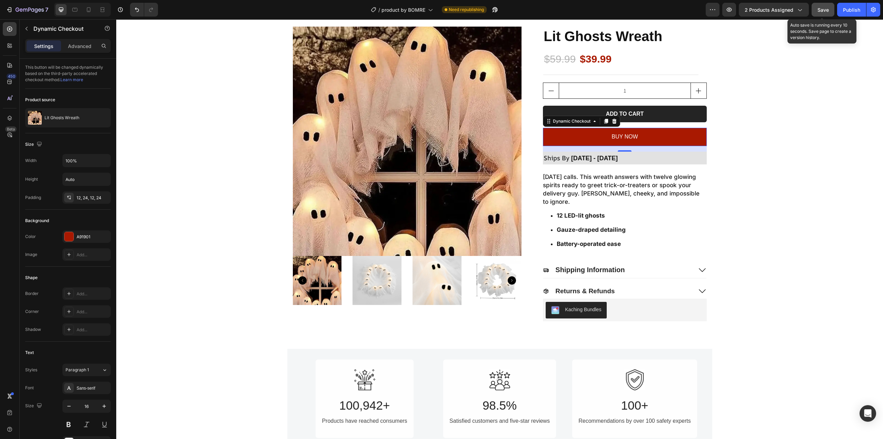
click at [824, 11] on span "Save" at bounding box center [823, 10] width 11 height 6
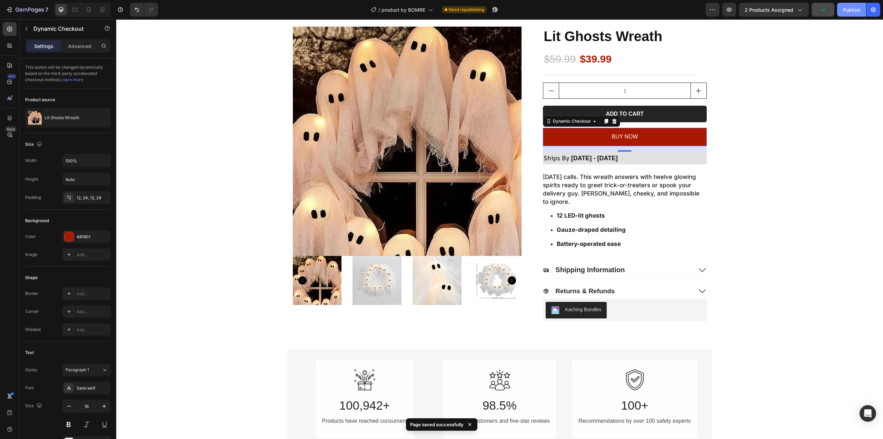
click at [857, 12] on div "Publish" at bounding box center [851, 9] width 17 height 7
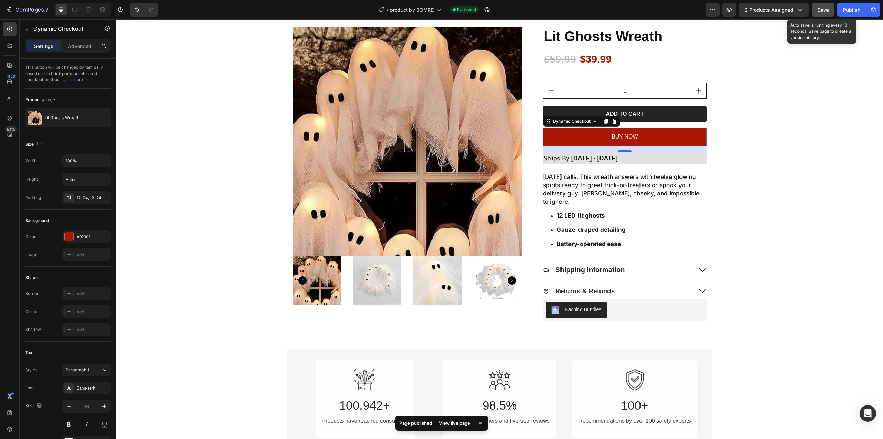
click at [828, 13] on div "Save" at bounding box center [823, 9] width 11 height 7
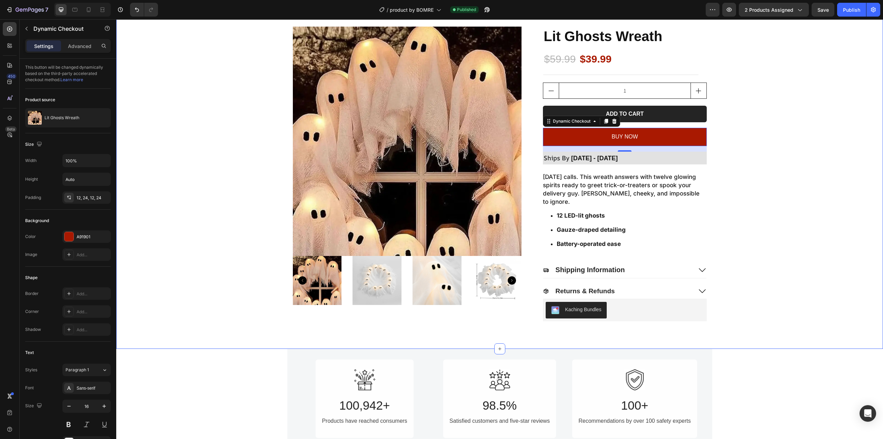
click at [765, 103] on div "Product Images Lit Ghosts Wreath Product Title $59.99 Product Price Product Pri…" at bounding box center [499, 174] width 753 height 294
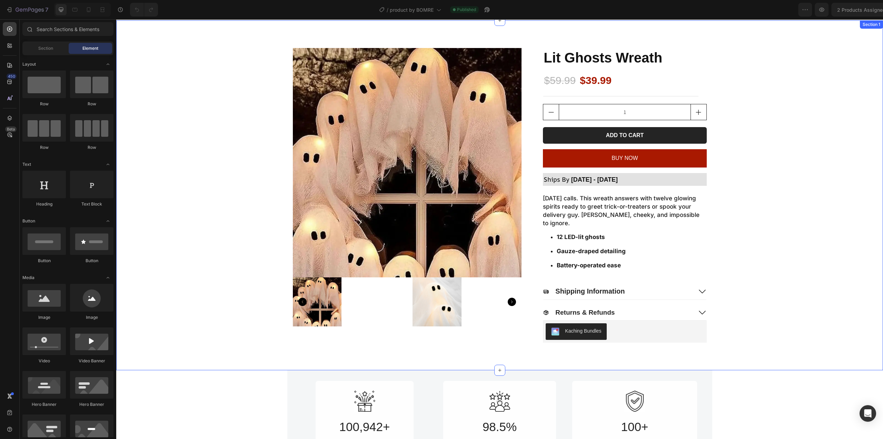
scroll to position [104, 0]
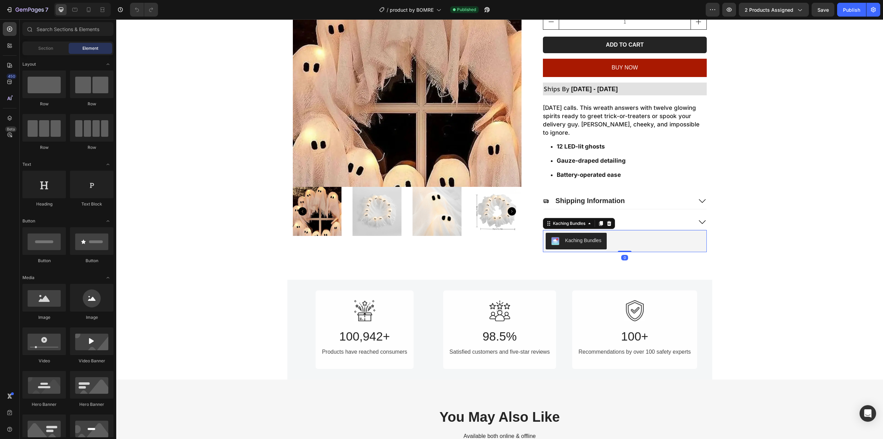
click at [574, 237] on div "Kaching Bundles" at bounding box center [583, 240] width 36 height 7
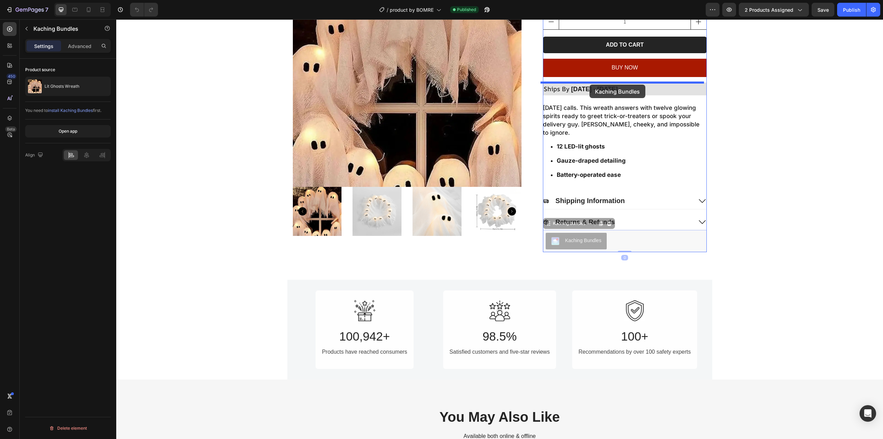
drag, startPoint x: 596, startPoint y: 232, endPoint x: 590, endPoint y: 85, distance: 147.1
click at [590, 85] on div "Header Product Images Lit Ghosts Wreath Product Title $59.99 Product Price Prod…" at bounding box center [499, 429] width 767 height 1026
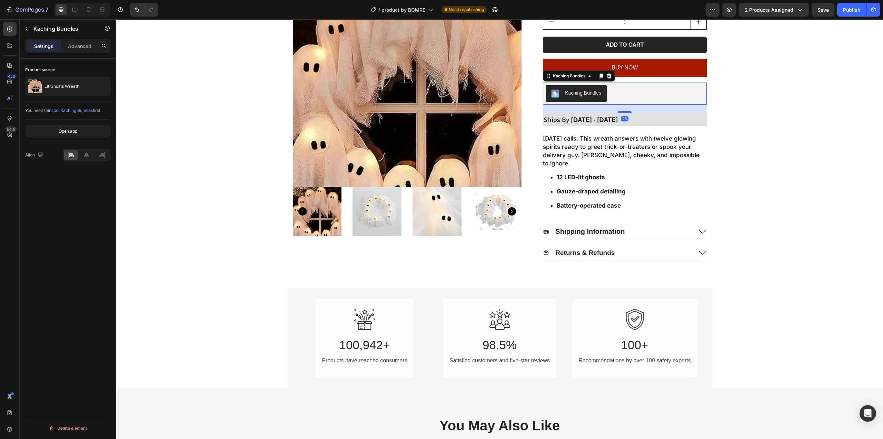
click at [623, 112] on div at bounding box center [625, 112] width 14 height 2
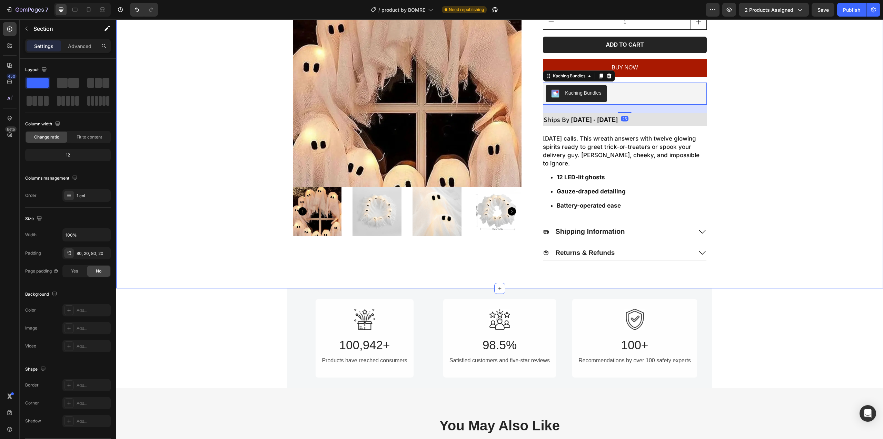
click at [757, 119] on div "Product Images Lit Ghosts Wreath Product Title $59.99 Product Price Product Pri…" at bounding box center [499, 109] width 753 height 303
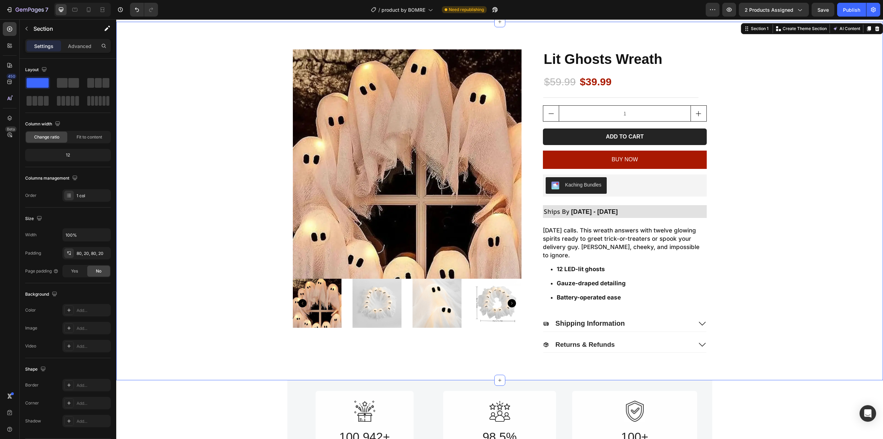
scroll to position [0, 0]
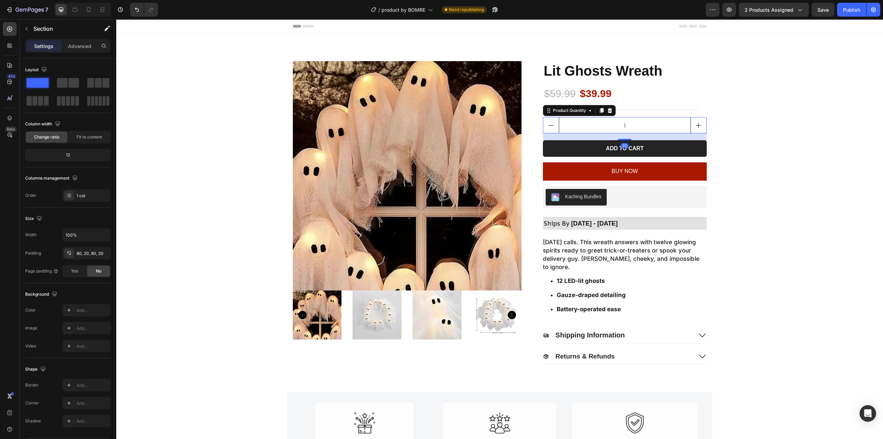
click at [677, 118] on input "1" at bounding box center [625, 125] width 132 height 16
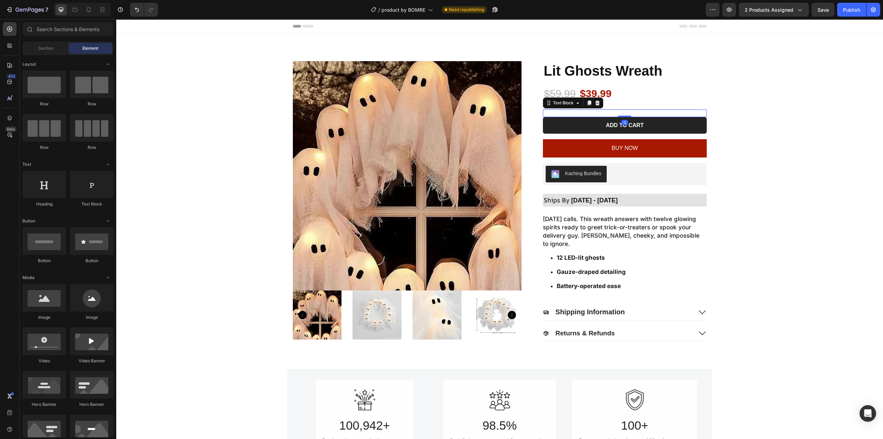
click at [644, 112] on div "Quantity" at bounding box center [625, 113] width 164 height 8
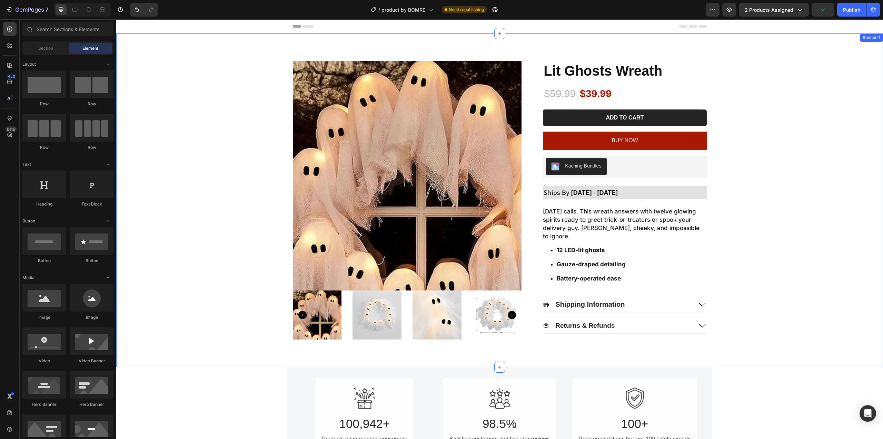
drag, startPoint x: 797, startPoint y: 118, endPoint x: 775, endPoint y: 124, distance: 23.2
click at [798, 118] on div "Product Images Lit Ghosts Wreath Product Title $59.99 Product Price Product Pri…" at bounding box center [499, 200] width 753 height 278
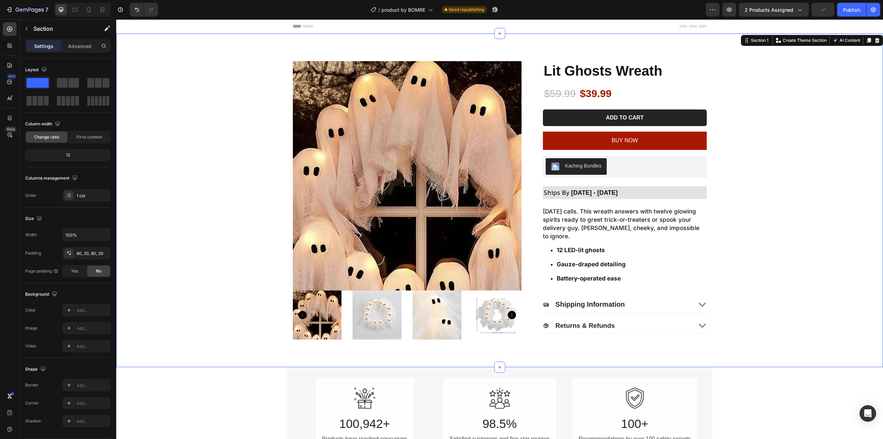
click at [751, 118] on div "Product Images Lit Ghosts Wreath Product Title $59.99 Product Price Product Pri…" at bounding box center [499, 200] width 753 height 278
click at [747, 127] on div "Product Images Lit Ghosts Wreath Product Title $59.99 Product Price Product Pri…" at bounding box center [499, 200] width 753 height 278
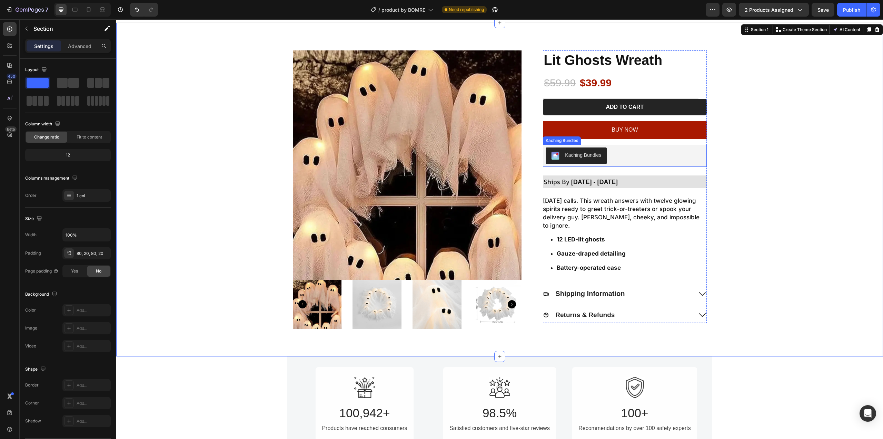
scroll to position [35, 0]
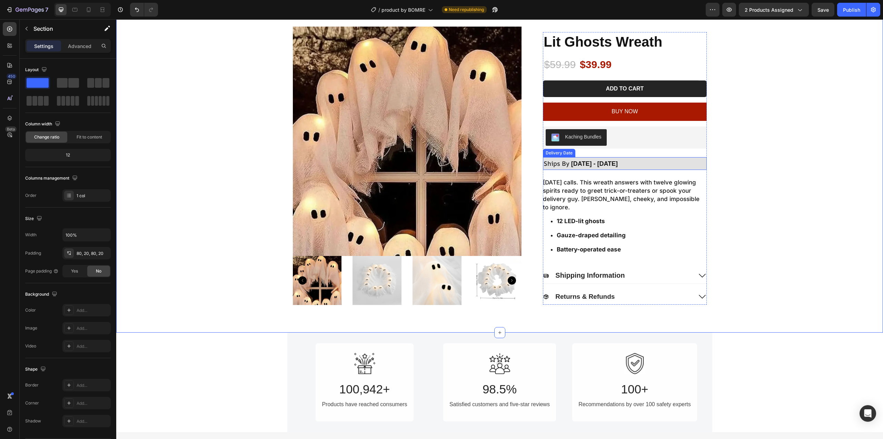
click at [615, 167] on span "[DATE] - [DATE]" at bounding box center [594, 163] width 47 height 7
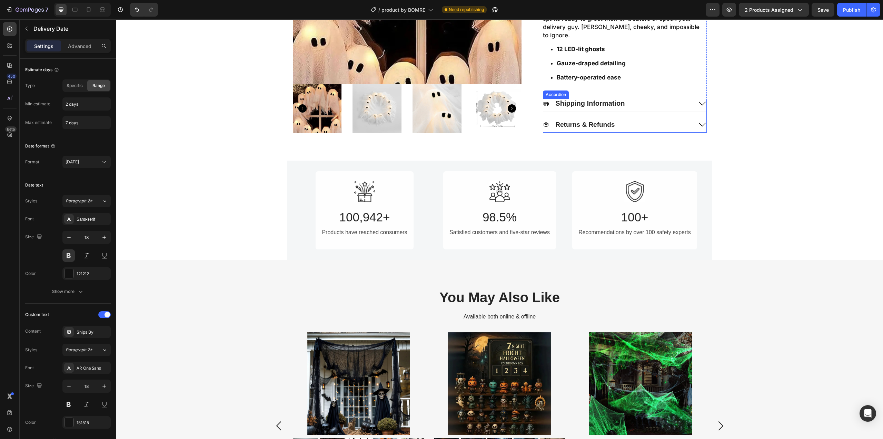
scroll to position [69, 0]
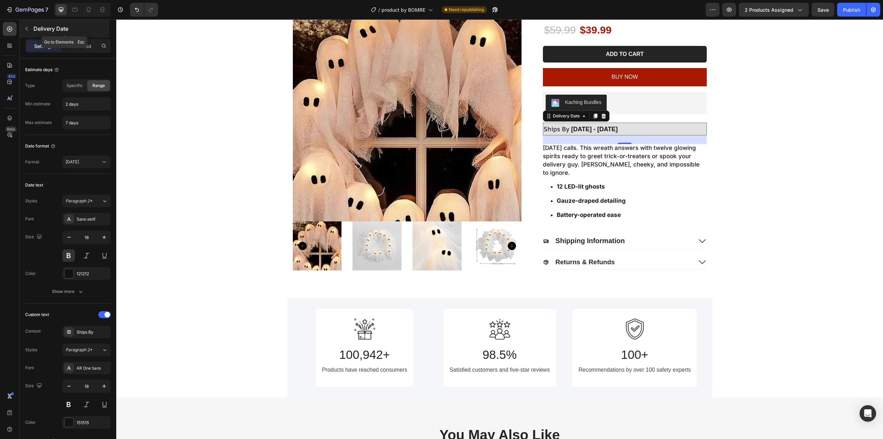
click at [26, 31] on icon "button" at bounding box center [27, 29] width 6 height 6
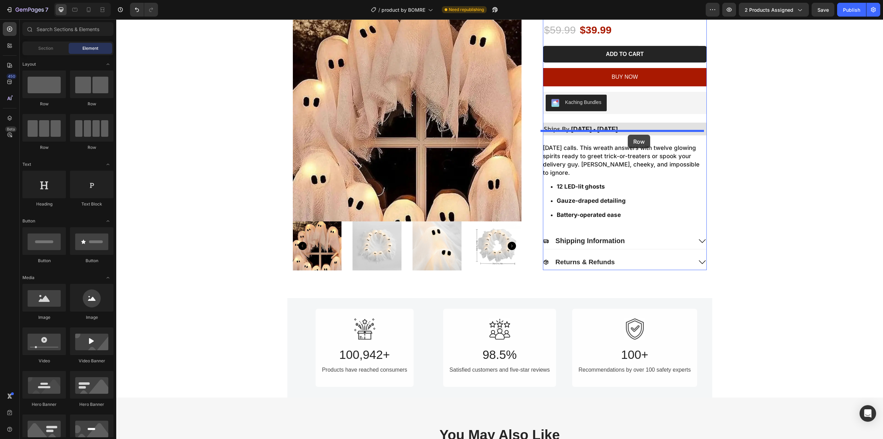
drag, startPoint x: 168, startPoint y: 111, endPoint x: 628, endPoint y: 135, distance: 460.9
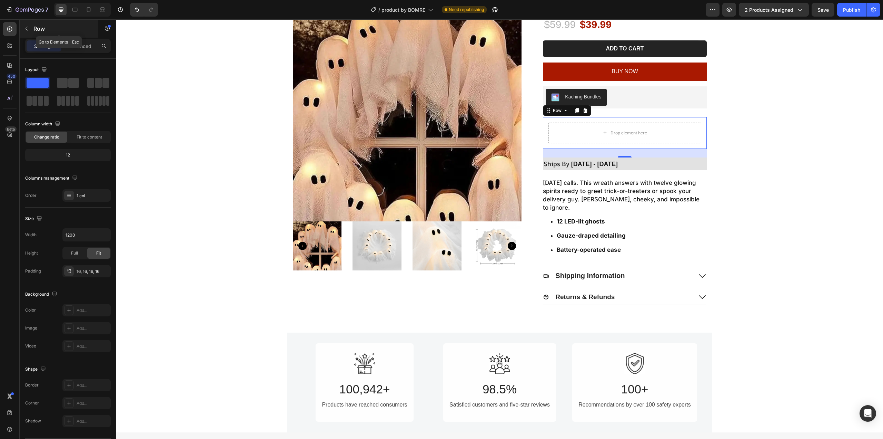
click at [30, 28] on button "button" at bounding box center [26, 28] width 11 height 11
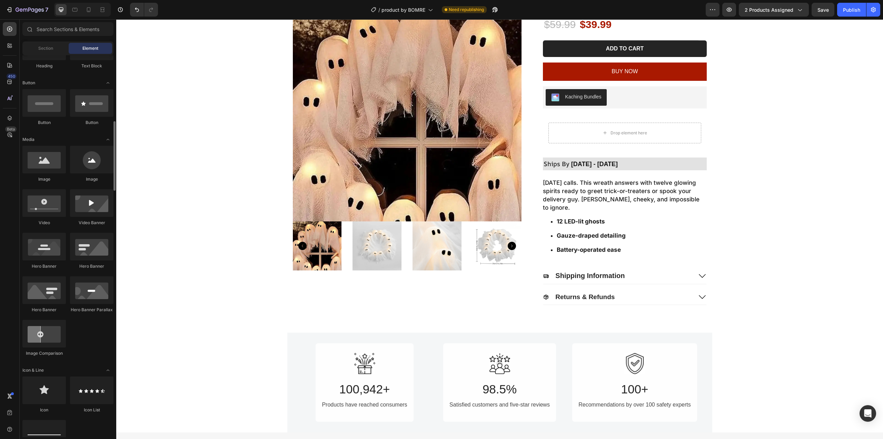
scroll to position [173, 0]
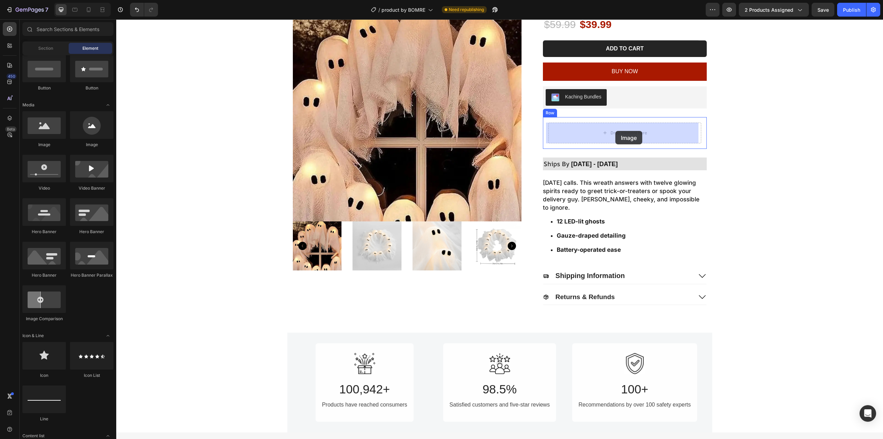
drag, startPoint x: 159, startPoint y: 142, endPoint x: 616, endPoint y: 131, distance: 456.6
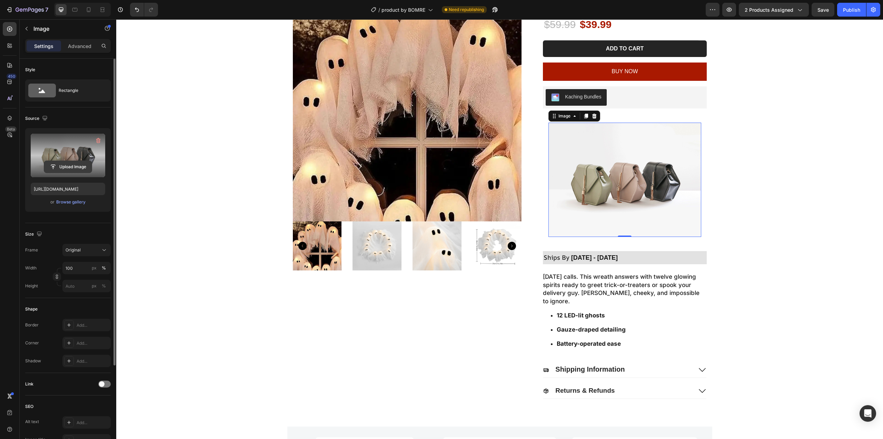
click at [67, 161] on input "file" at bounding box center [68, 167] width 48 height 12
type input "https://cdn.shopify.com/s/files/1/0650/6564/8195/files/gempages_580463754366419…"
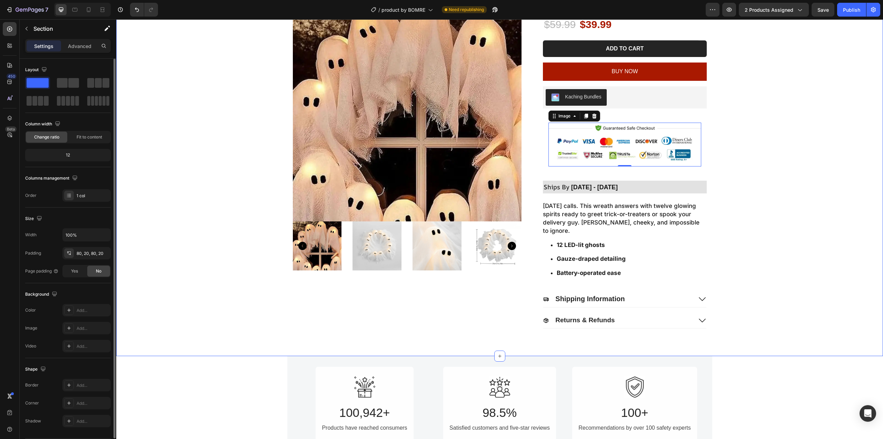
click at [786, 165] on div "Product Images Lit Ghosts Wreath Product Title $59.99 Product Price Product Pri…" at bounding box center [499, 160] width 753 height 336
click at [680, 155] on img at bounding box center [625, 144] width 153 height 44
click at [787, 150] on div "Product Images Lit Ghosts Wreath Product Title $59.99 Product Price Product Pri…" at bounding box center [499, 160] width 753 height 336
click at [820, 12] on span "Save" at bounding box center [823, 10] width 11 height 6
click at [856, 11] on div "Publish" at bounding box center [851, 9] width 17 height 7
